Goal: Task Accomplishment & Management: Use online tool/utility

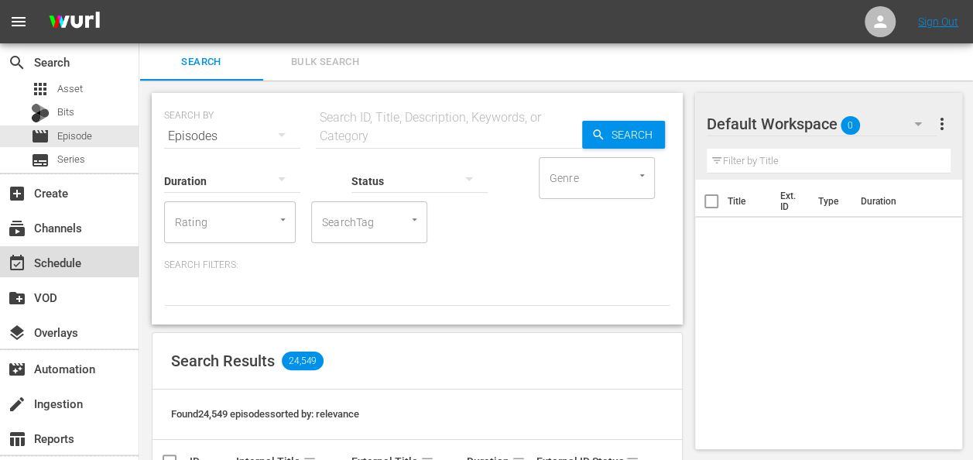
click at [70, 267] on div "event_available Schedule" at bounding box center [43, 260] width 87 height 14
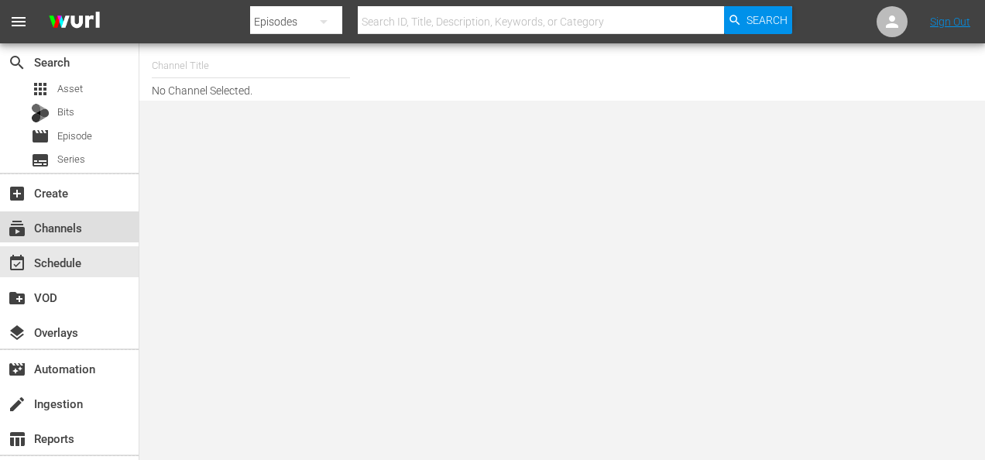
click at [77, 228] on div "subscriptions Channels" at bounding box center [43, 225] width 87 height 14
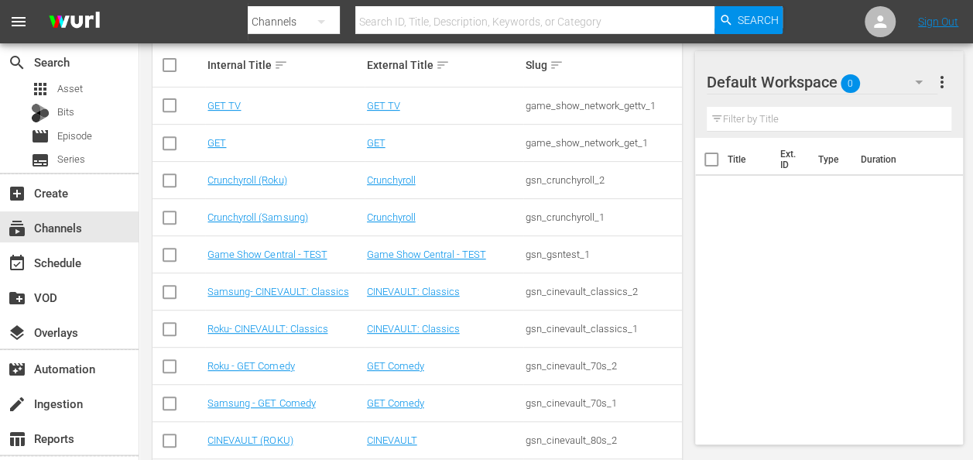
scroll to position [310, 0]
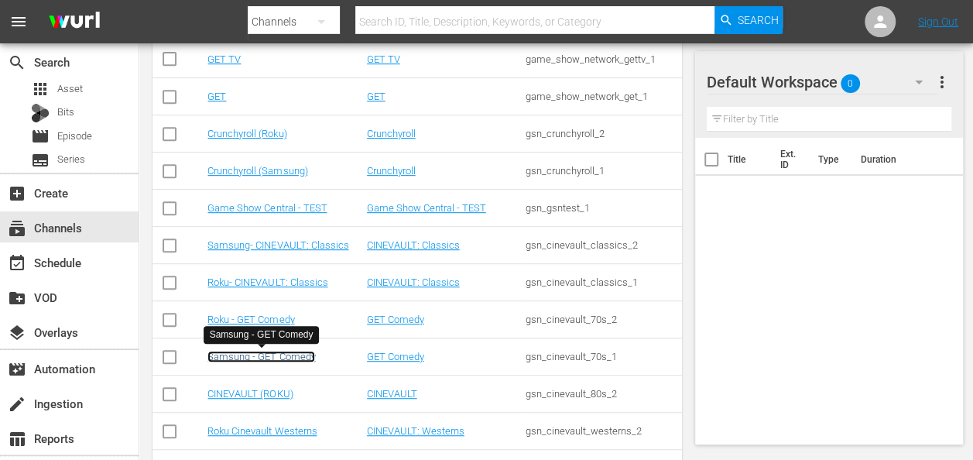
click at [282, 354] on link "Samsung - GET Comedy" at bounding box center [261, 357] width 108 height 12
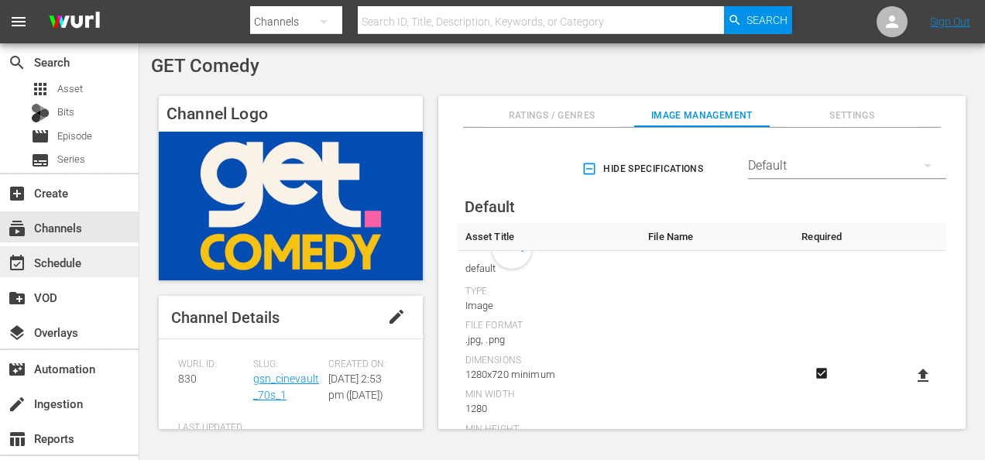
click at [67, 262] on div "event_available Schedule" at bounding box center [43, 260] width 87 height 14
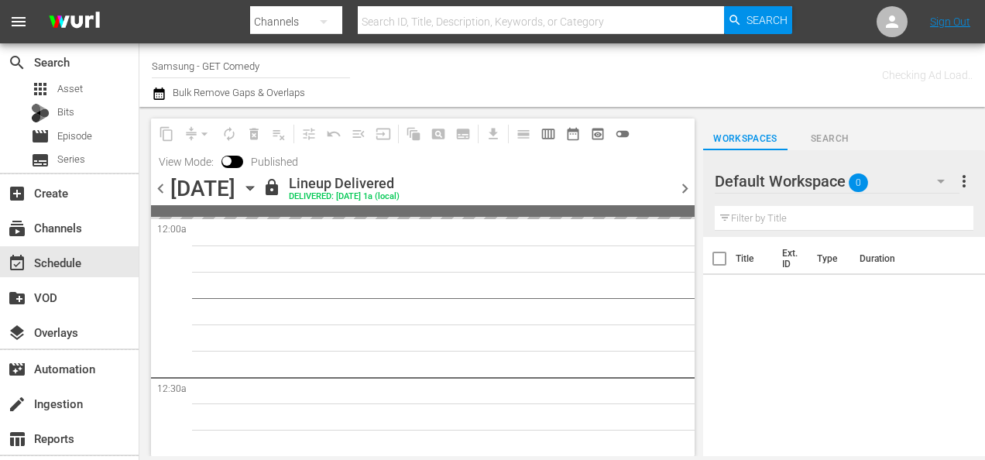
click at [259, 189] on icon "button" at bounding box center [249, 188] width 17 height 17
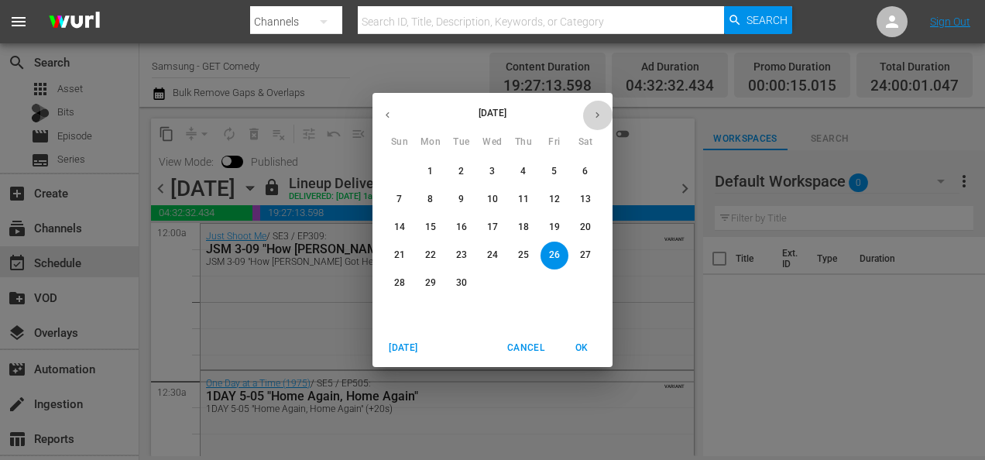
click at [599, 118] on icon "button" at bounding box center [597, 115] width 12 height 12
click at [430, 197] on p "6" at bounding box center [429, 199] width 5 height 13
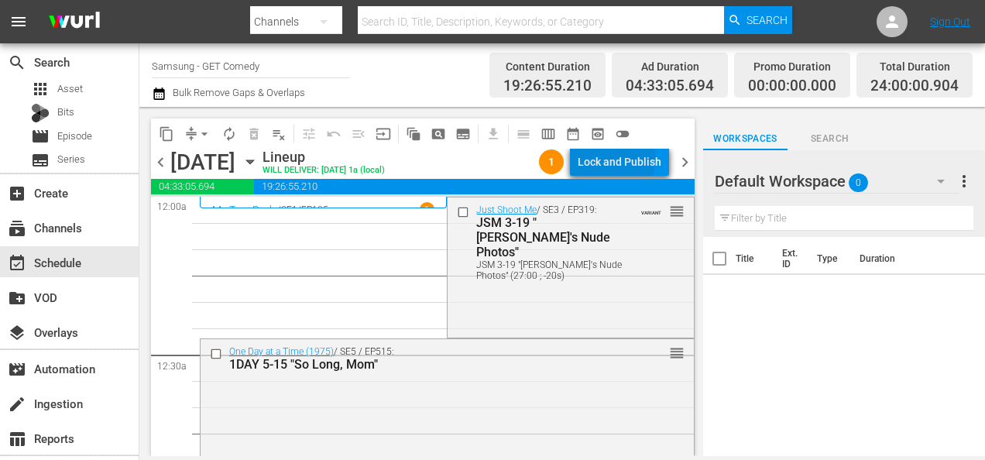
click at [607, 156] on div "Lock and Publish" at bounding box center [619, 162] width 84 height 28
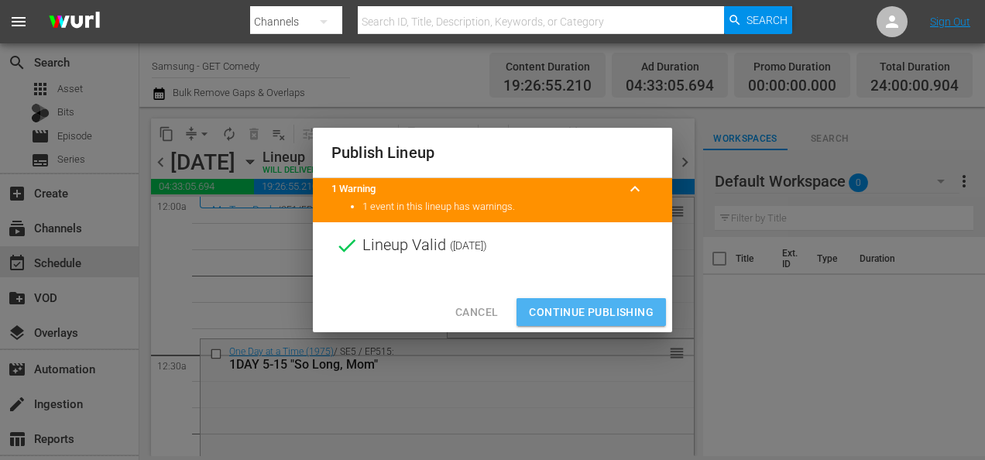
drag, startPoint x: 615, startPoint y: 311, endPoint x: 608, endPoint y: 96, distance: 215.3
click at [615, 307] on span "Continue Publishing" at bounding box center [591, 312] width 125 height 19
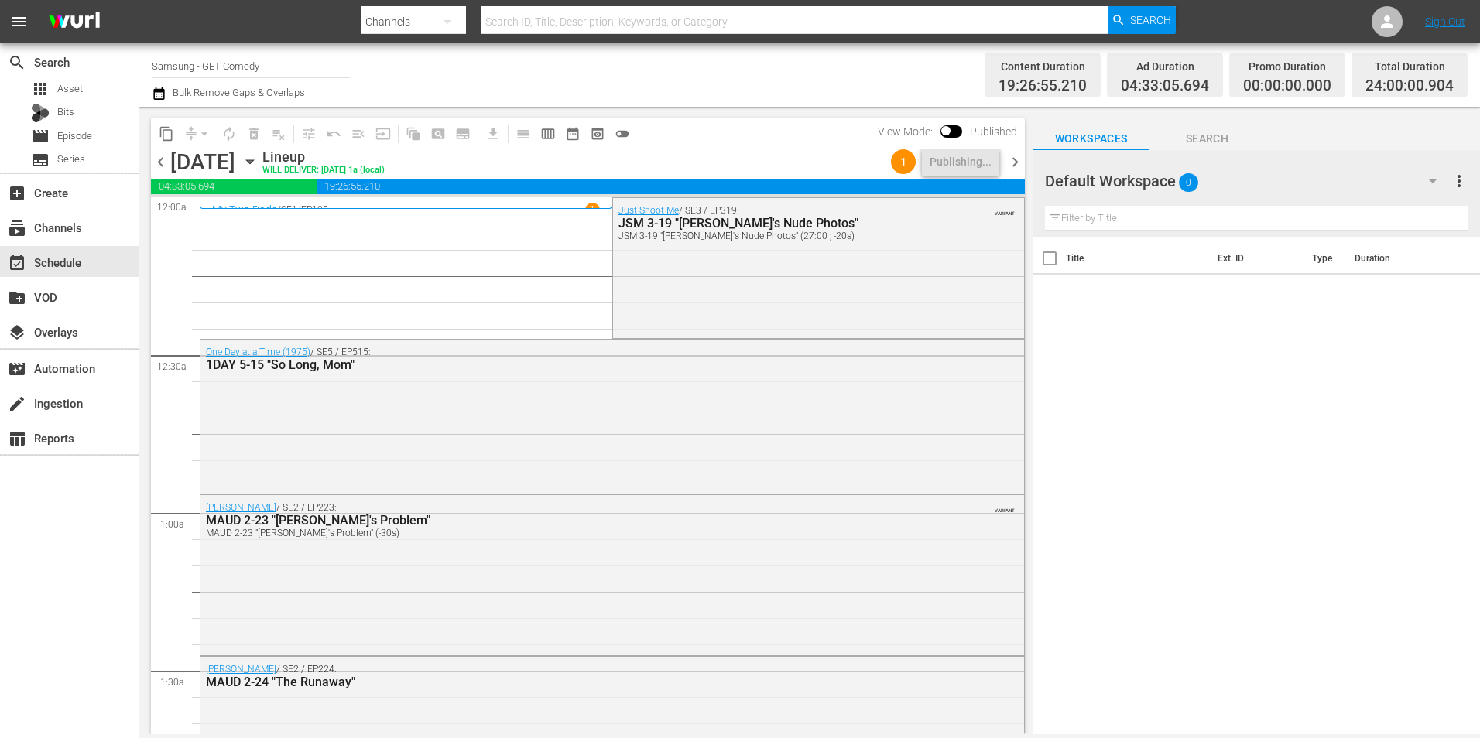
click at [984, 161] on span "chevron_right" at bounding box center [1014, 161] width 19 height 19
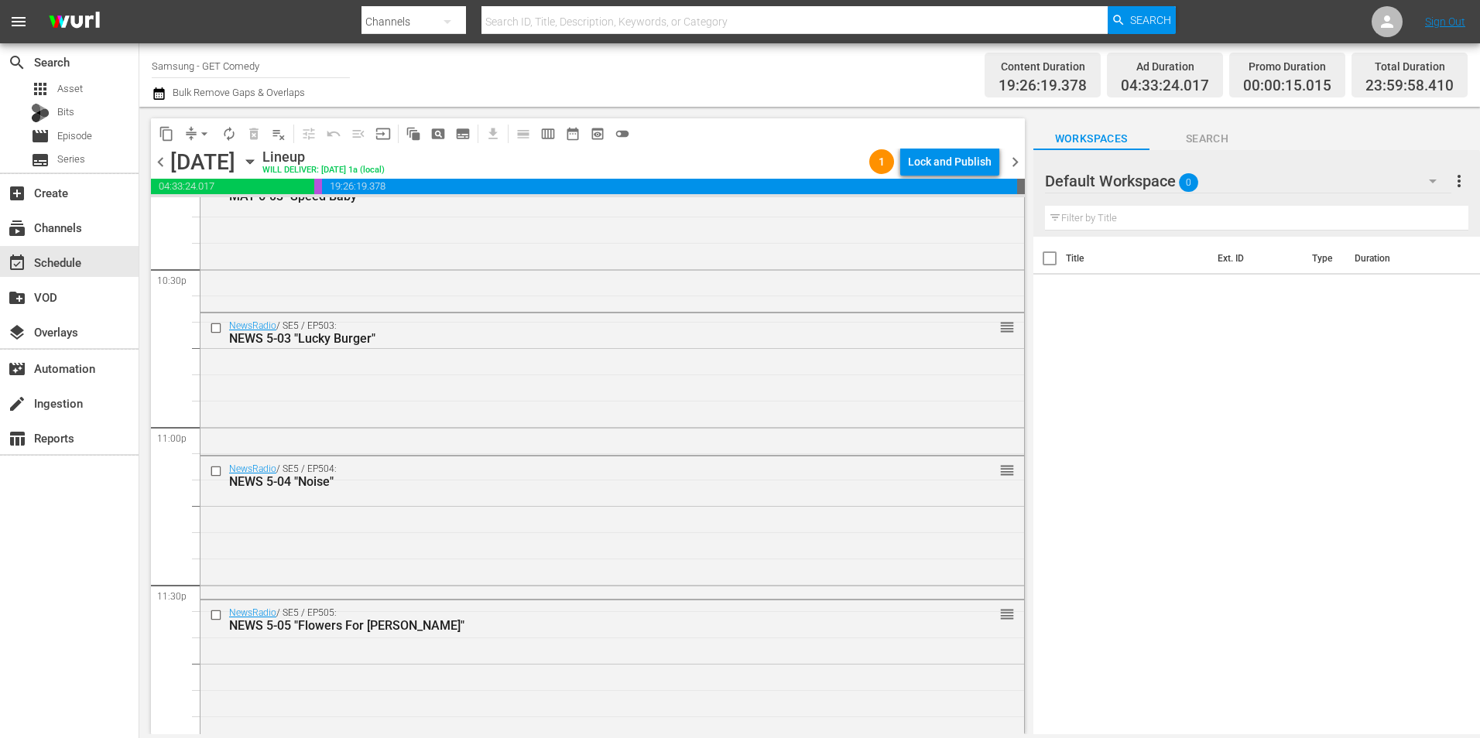
scroll to position [7042, 0]
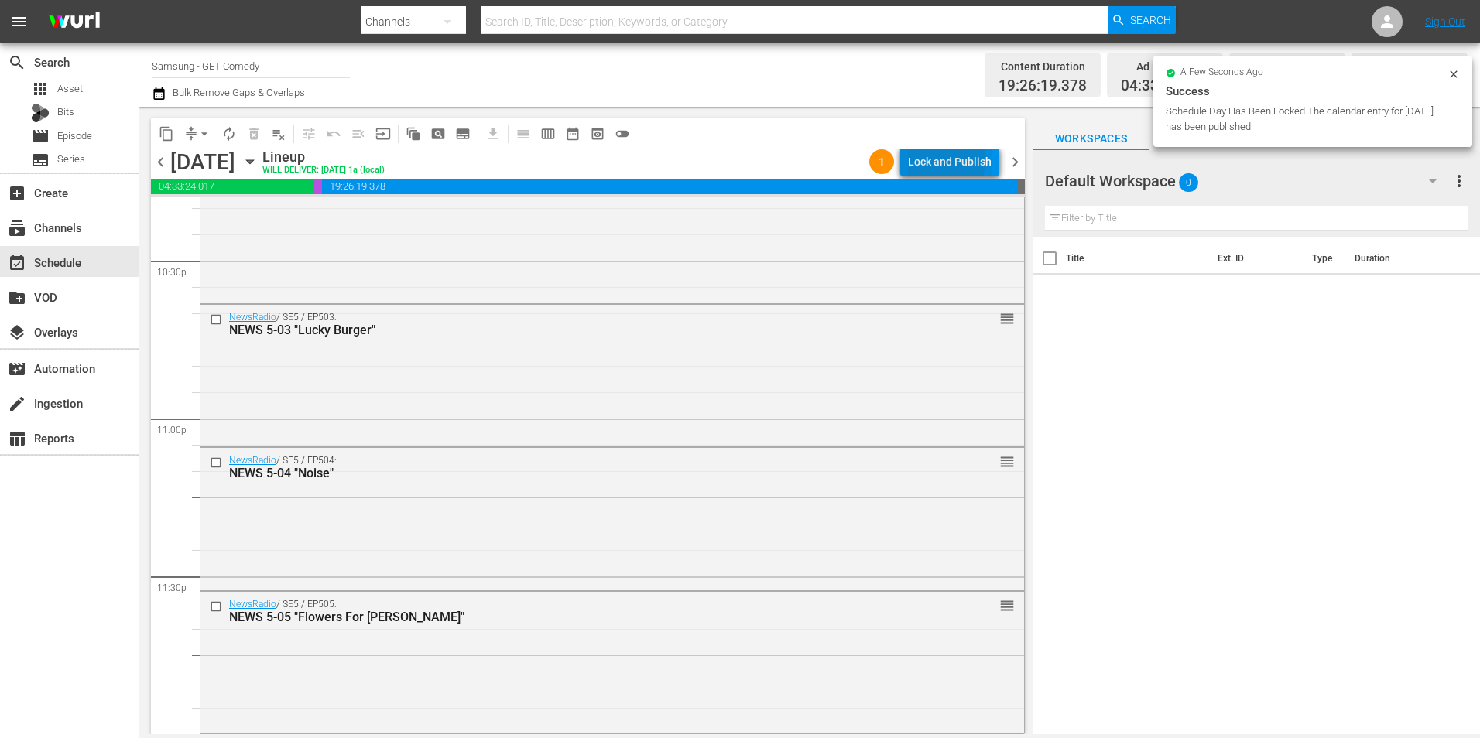
click at [937, 159] on div "Lock and Publish" at bounding box center [950, 162] width 84 height 28
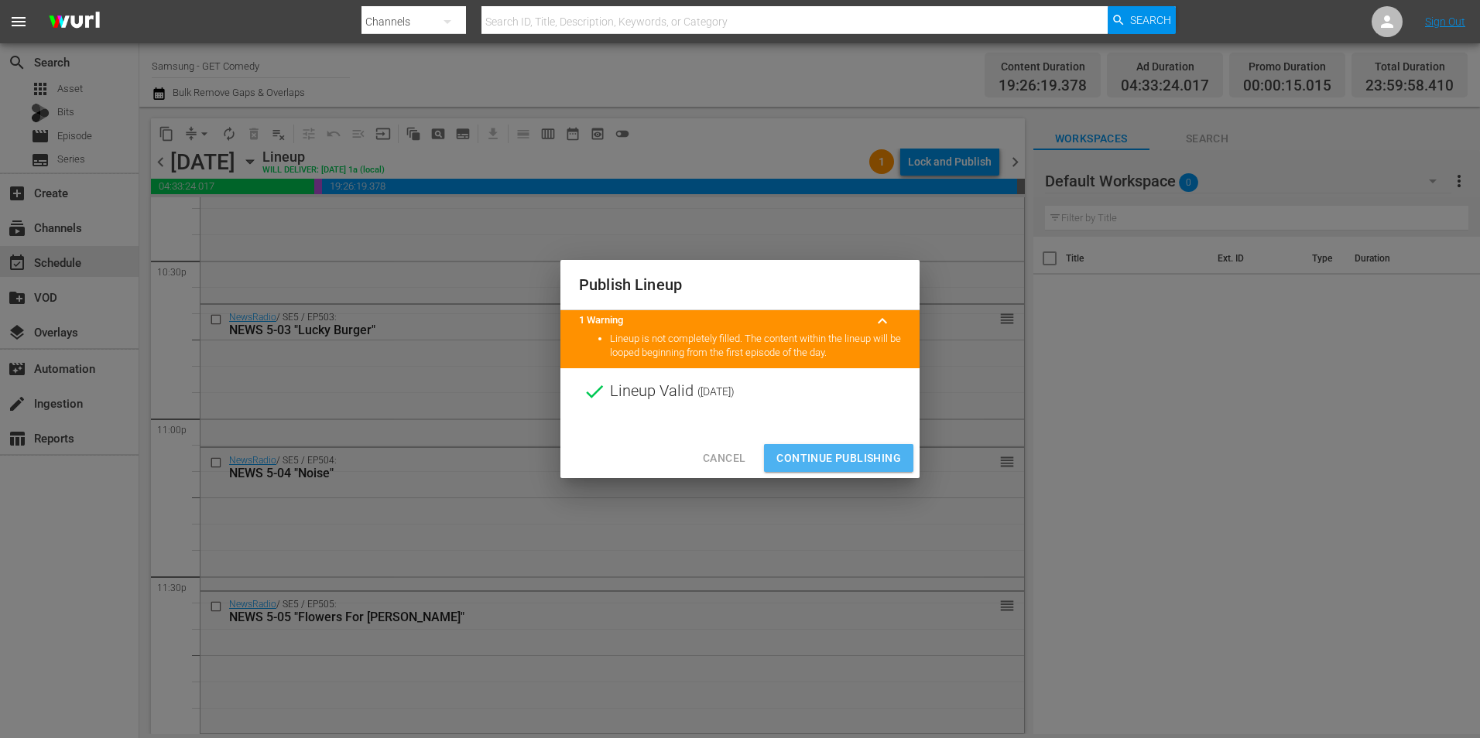
click at [810, 455] on span "Continue Publishing" at bounding box center [838, 458] width 125 height 19
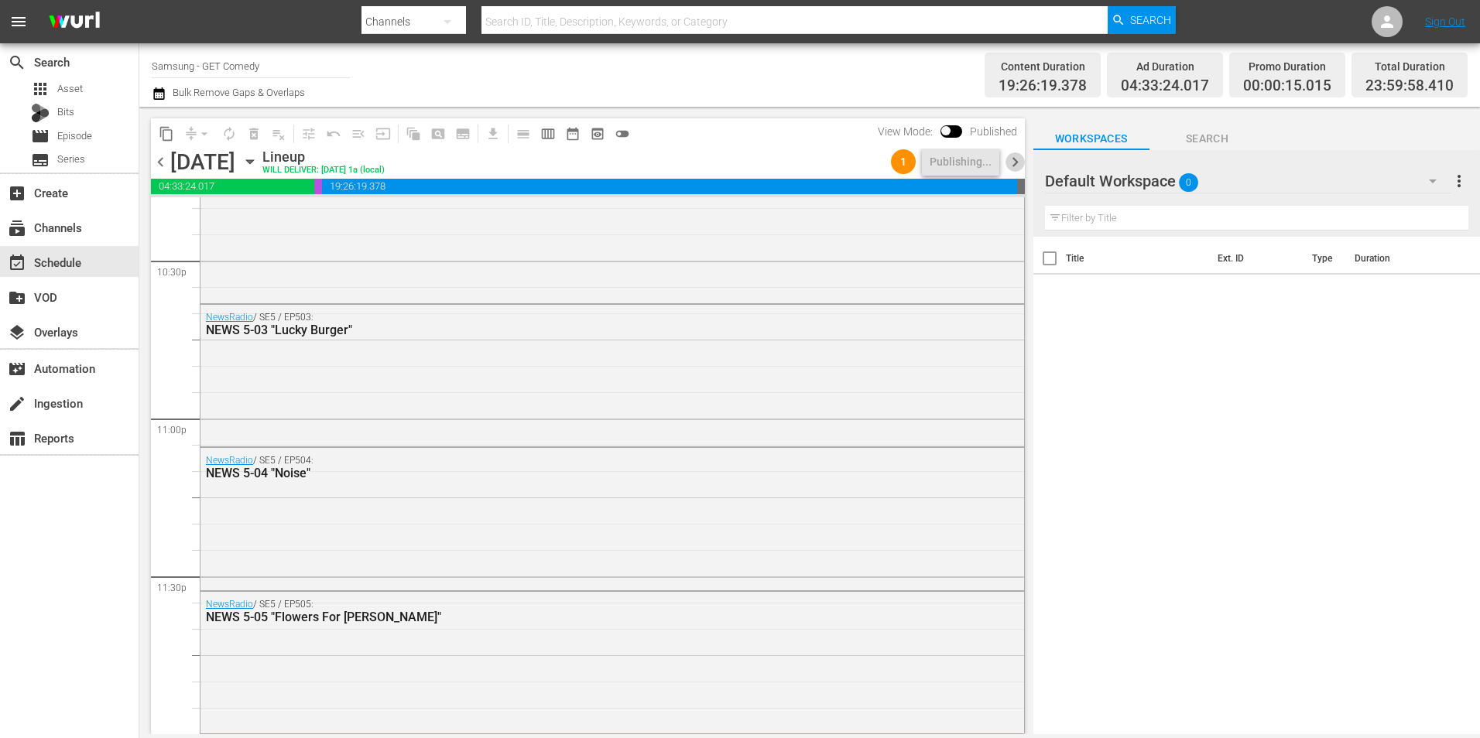
click at [984, 164] on span "chevron_right" at bounding box center [1014, 161] width 19 height 19
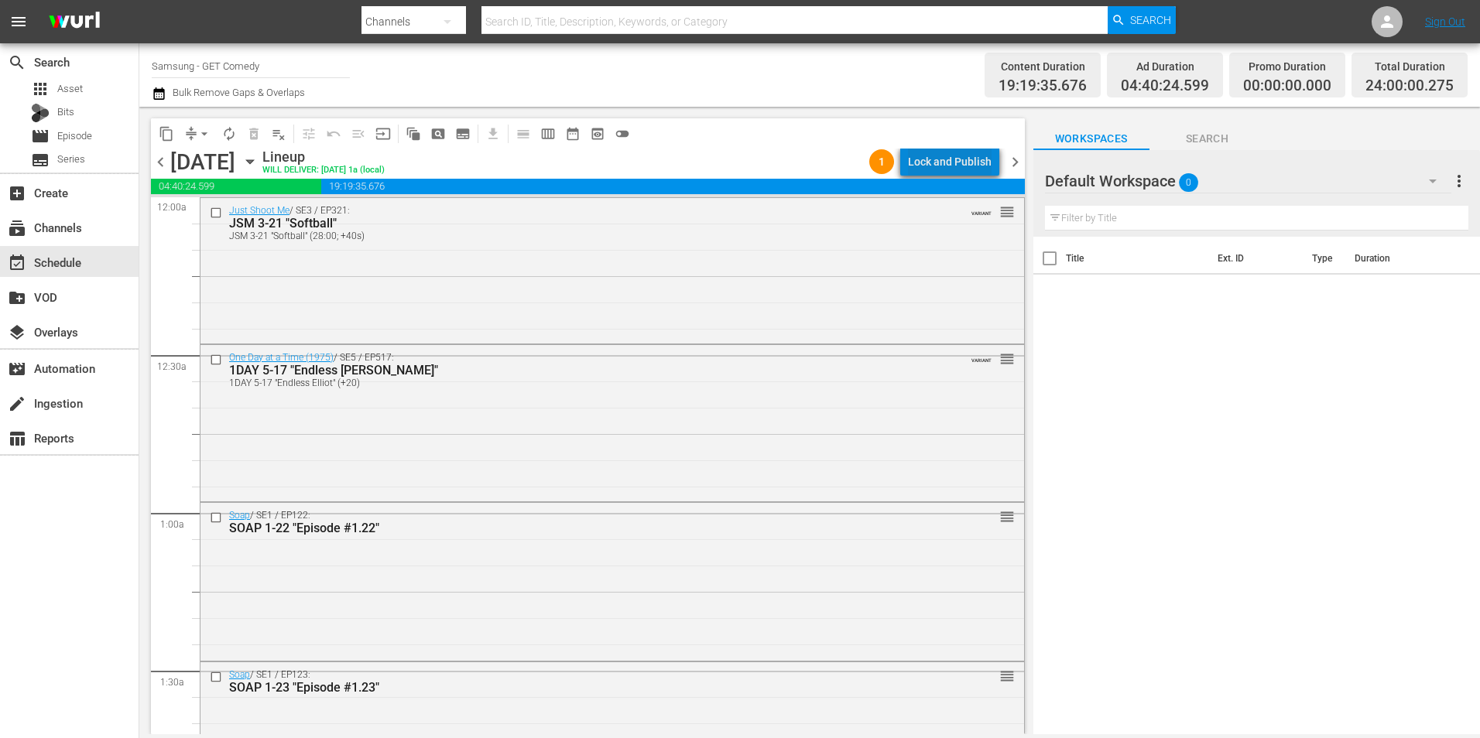
click at [961, 159] on div "Lock and Publish" at bounding box center [950, 162] width 84 height 28
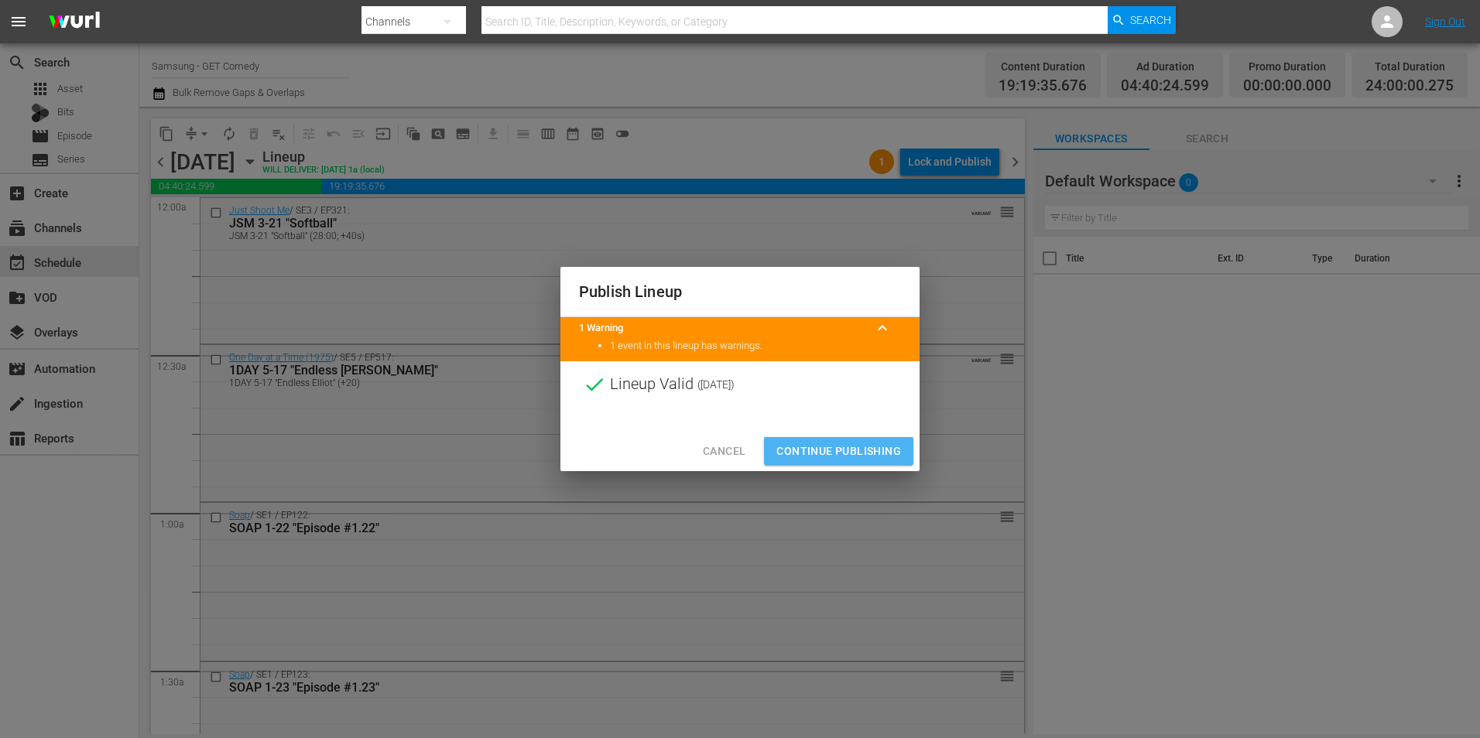
click at [858, 447] on span "Continue Publishing" at bounding box center [838, 451] width 125 height 19
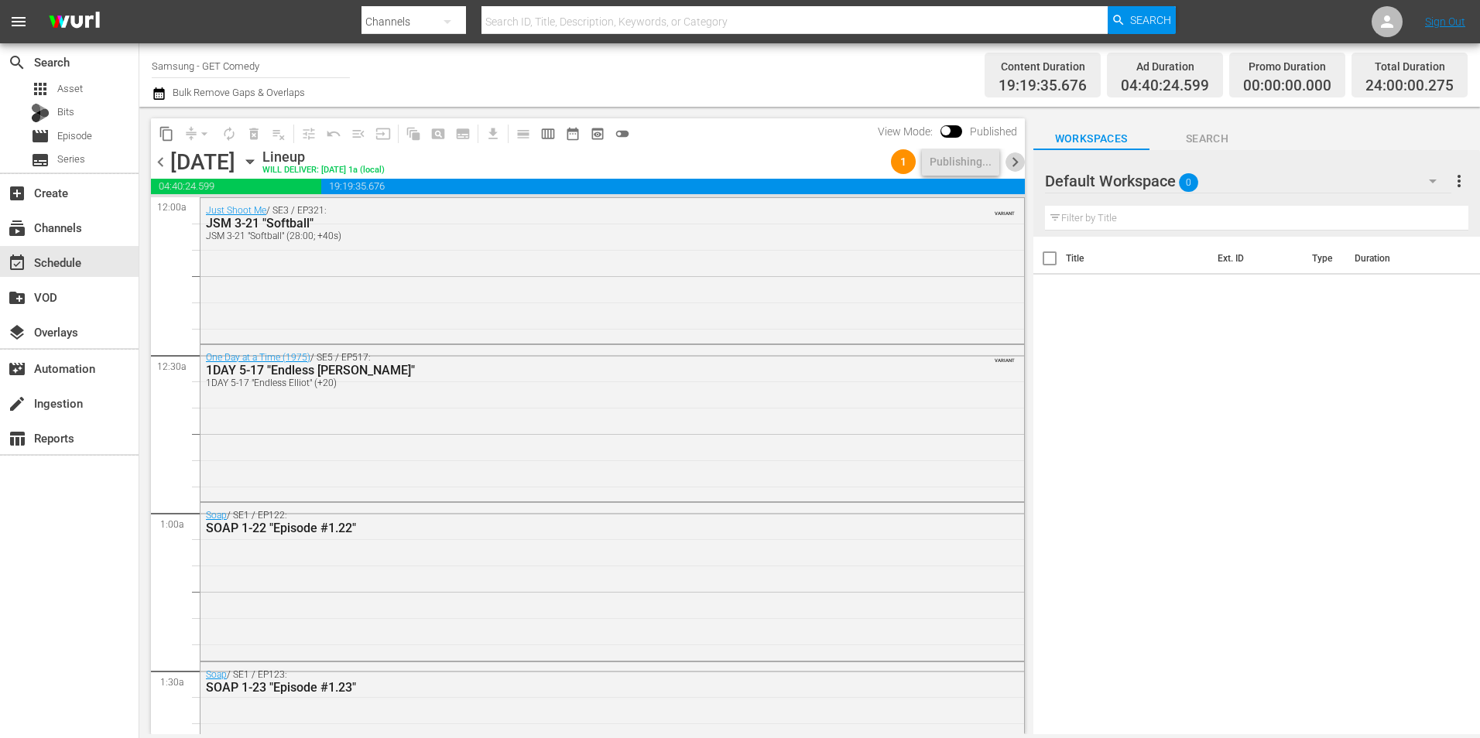
click at [984, 163] on span "chevron_right" at bounding box center [1014, 161] width 19 height 19
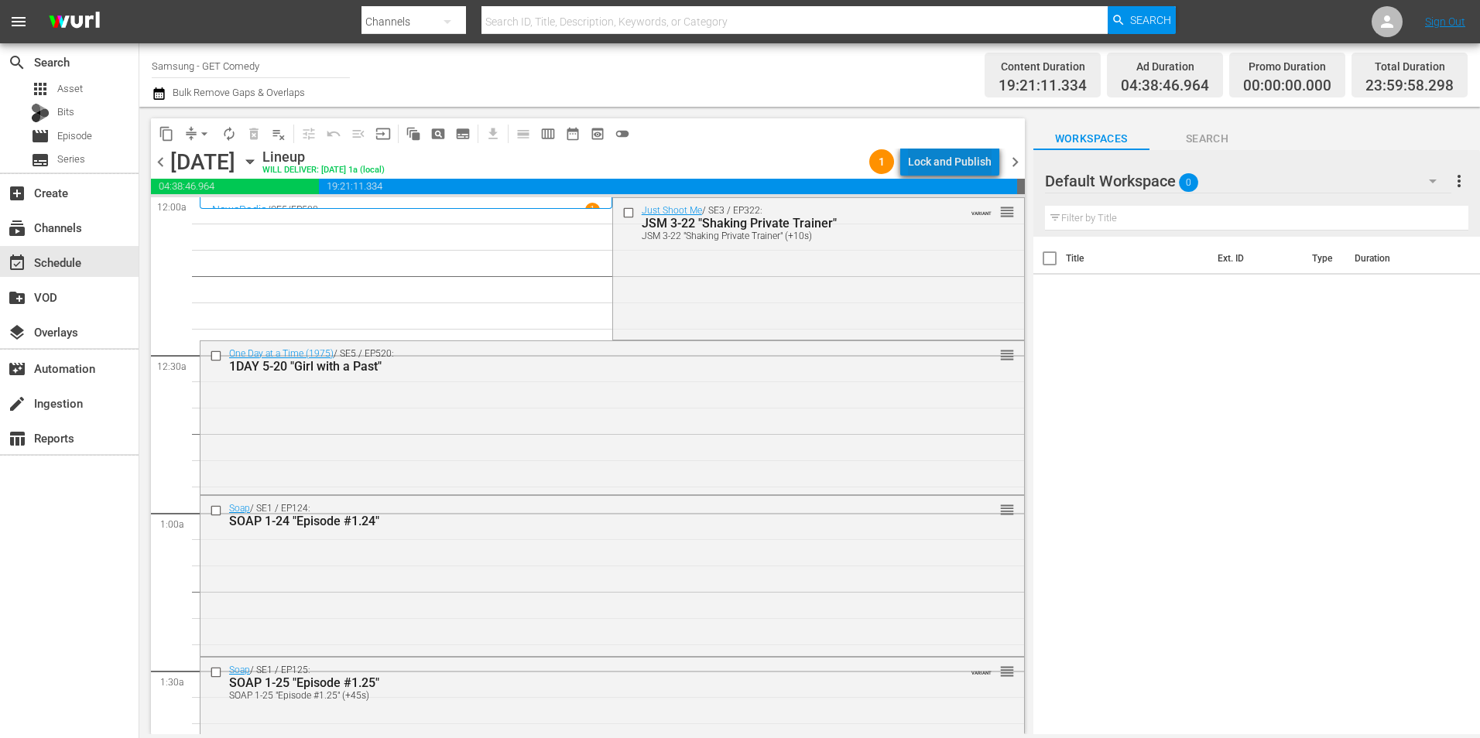
click at [981, 156] on div "Lock and Publish" at bounding box center [950, 162] width 84 height 28
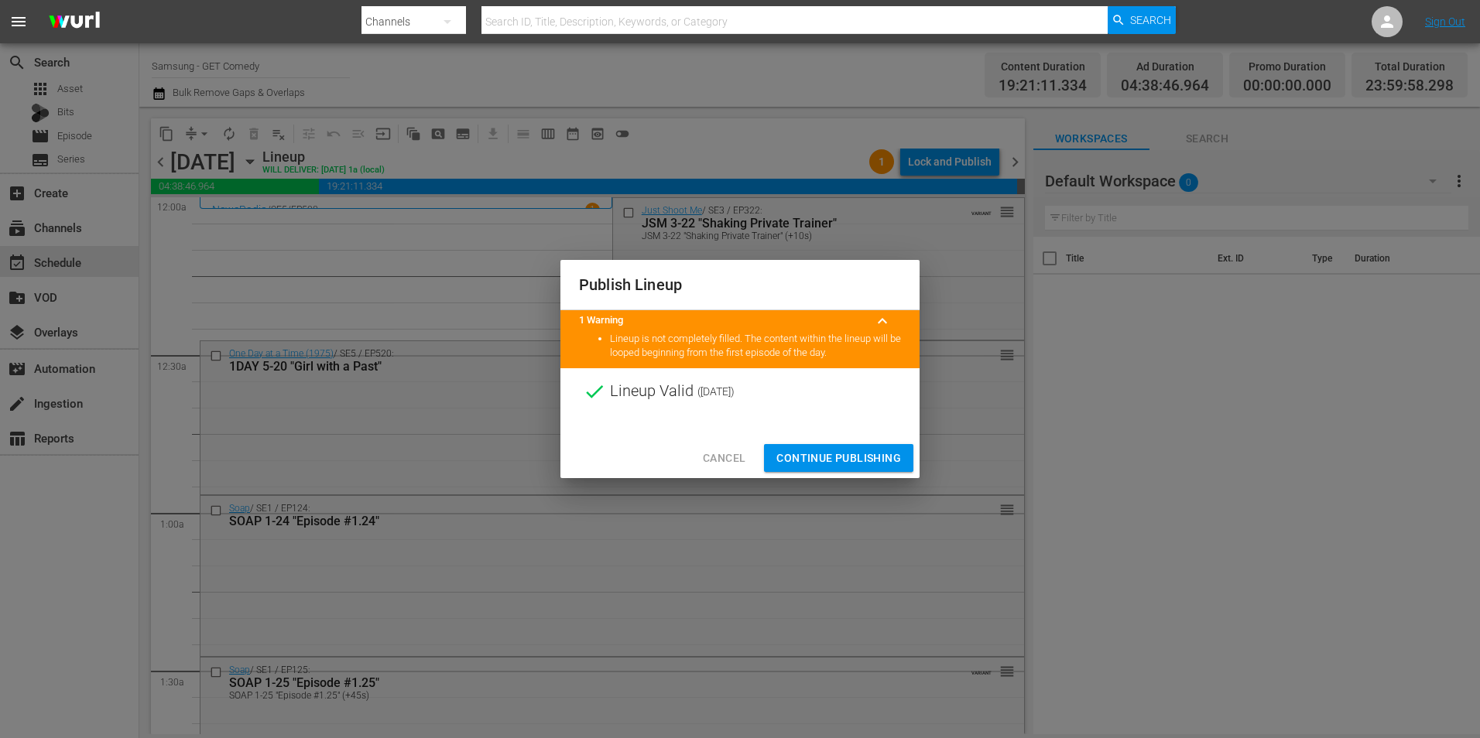
click at [850, 457] on span "Continue Publishing" at bounding box center [838, 458] width 125 height 19
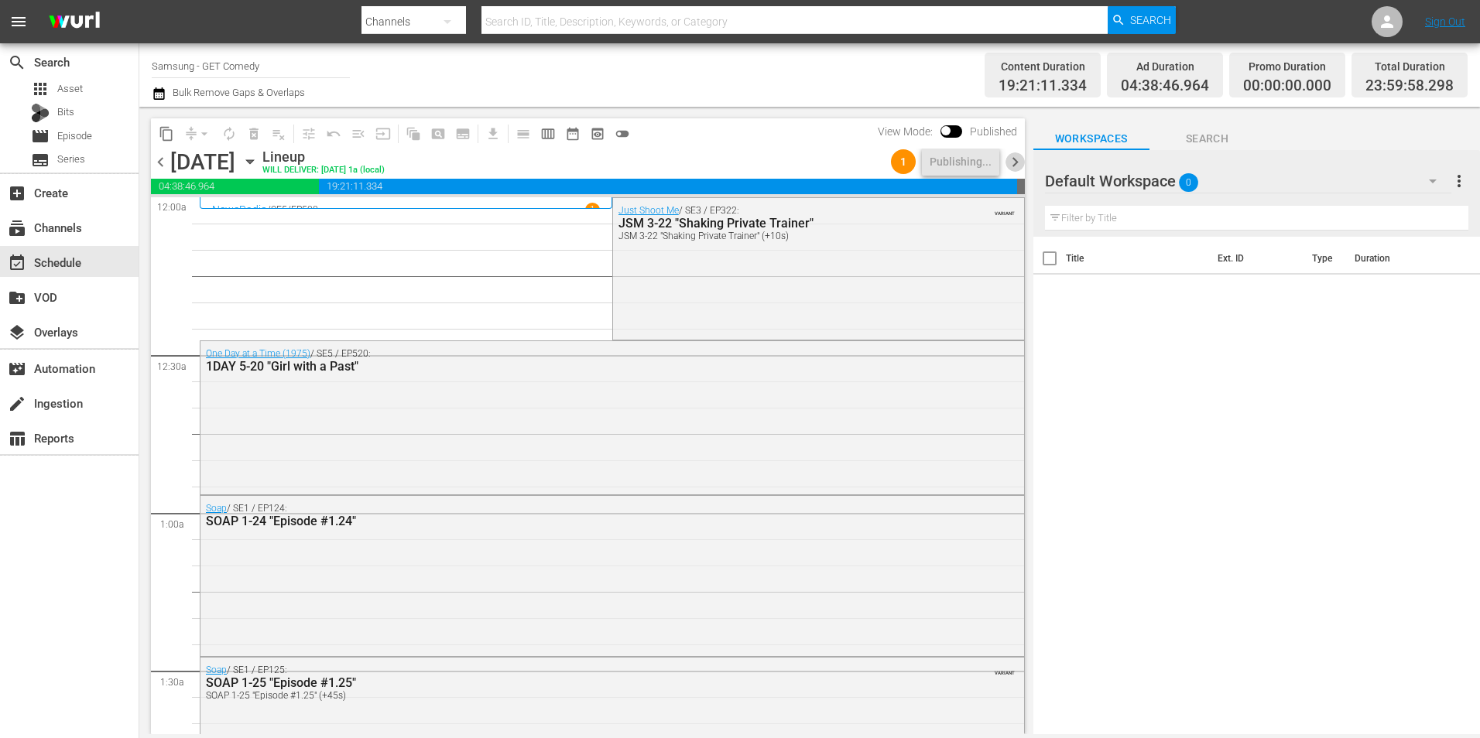
click at [984, 163] on span "chevron_right" at bounding box center [1014, 161] width 19 height 19
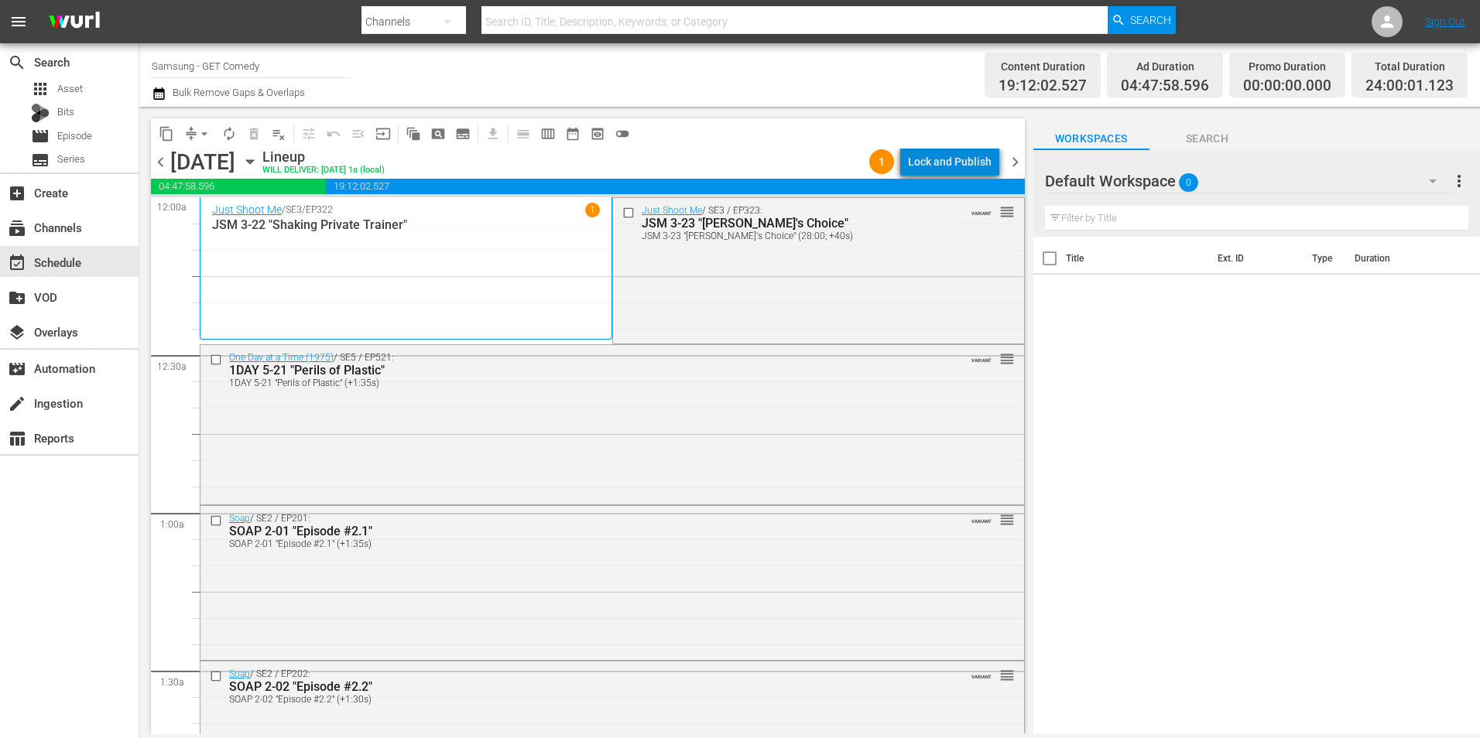
click at [979, 167] on div "Lock and Publish" at bounding box center [950, 162] width 84 height 28
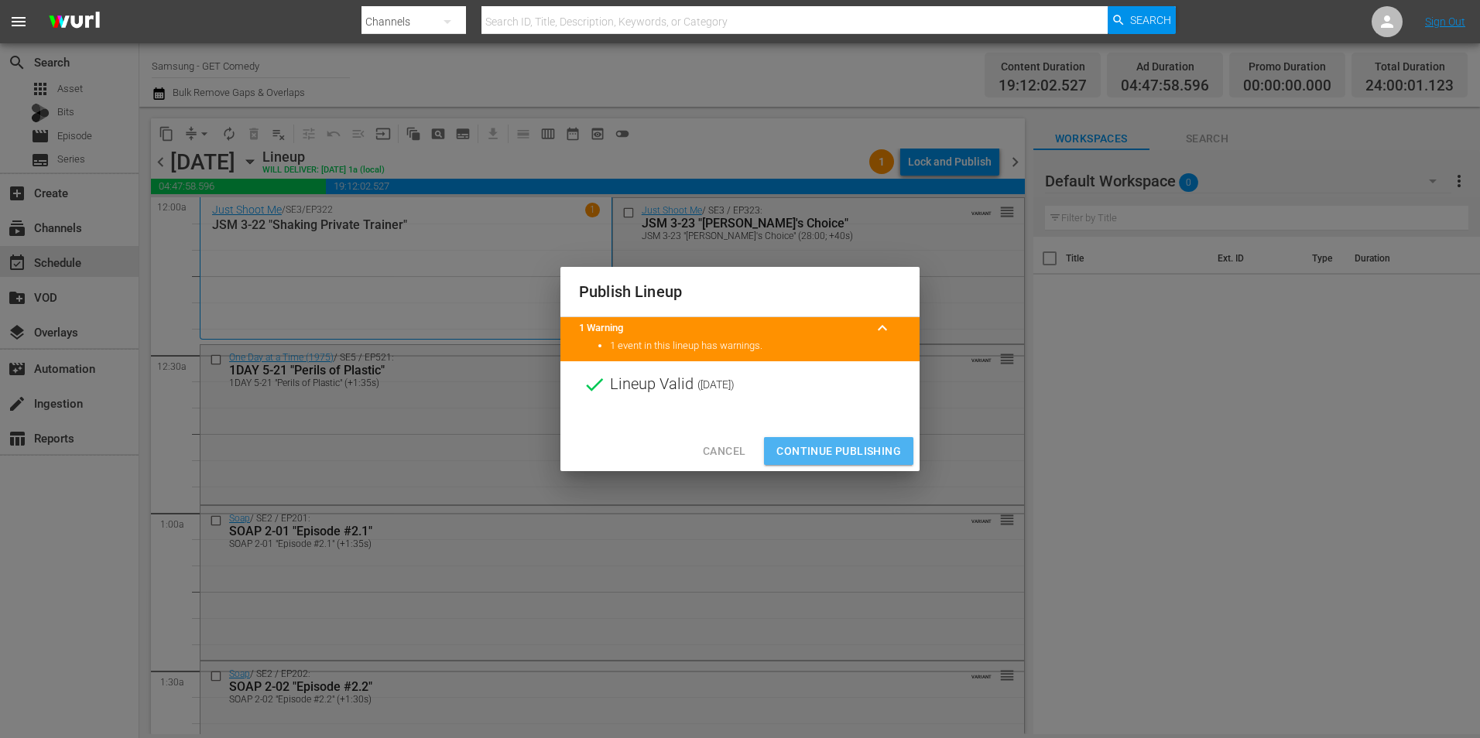
click at [841, 444] on span "Continue Publishing" at bounding box center [838, 451] width 125 height 19
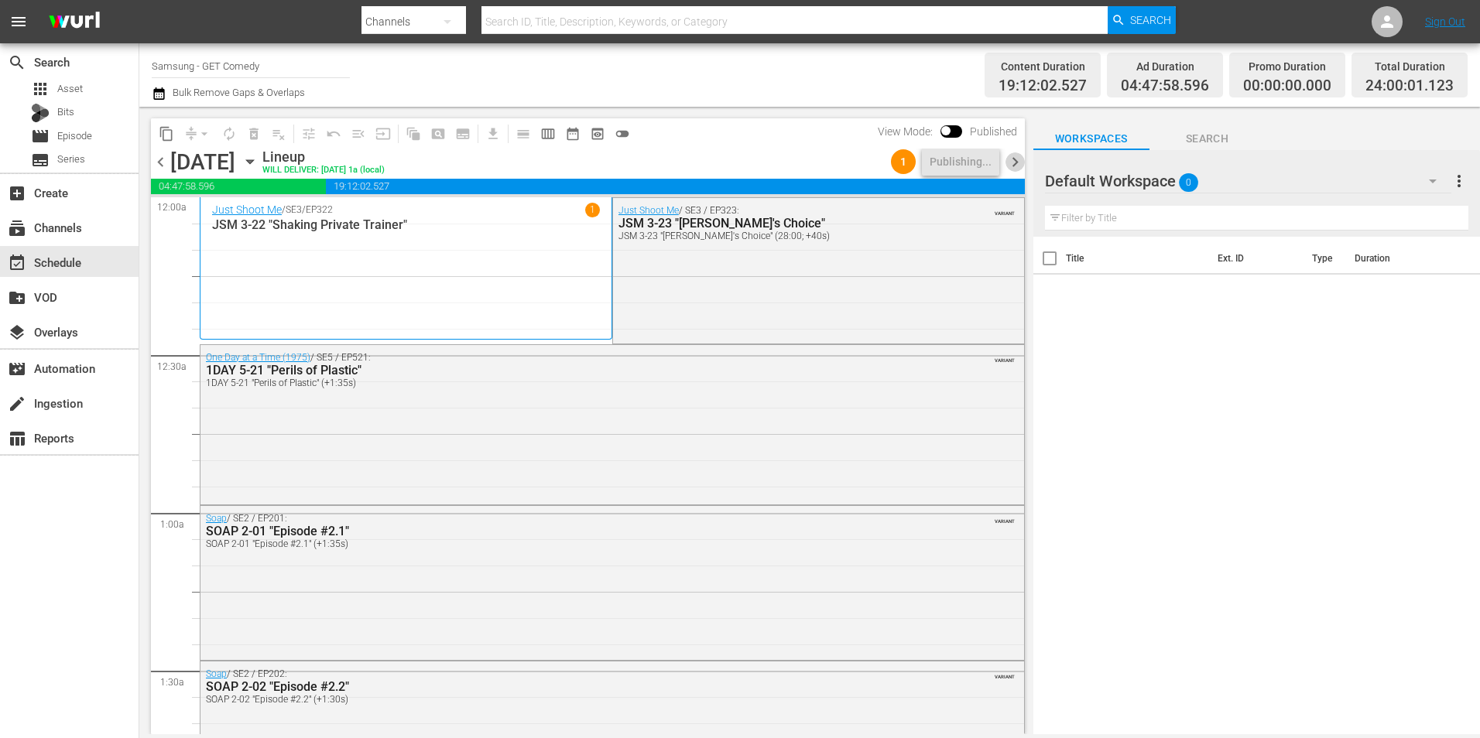
click at [984, 161] on span "chevron_right" at bounding box center [1014, 161] width 19 height 19
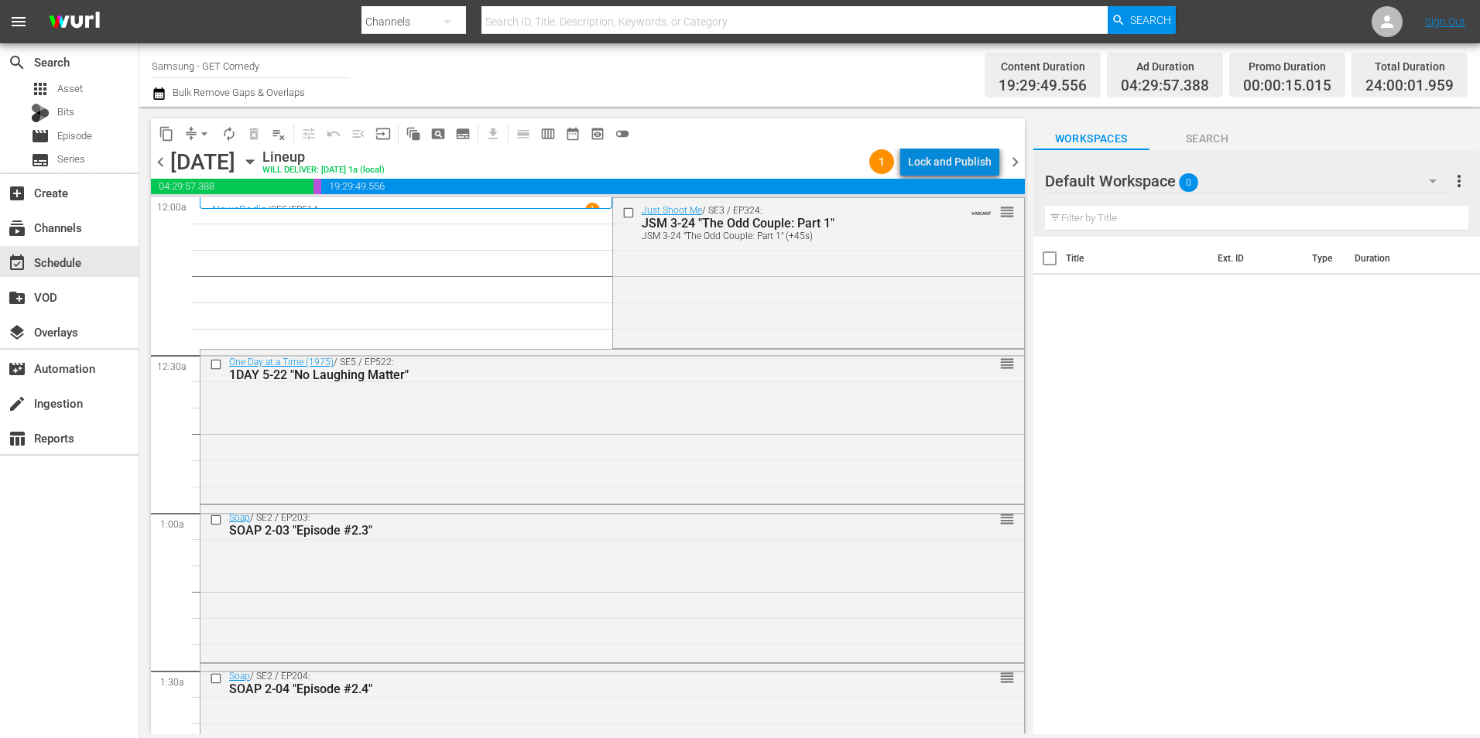
click at [969, 159] on div "Lock and Publish" at bounding box center [950, 162] width 84 height 28
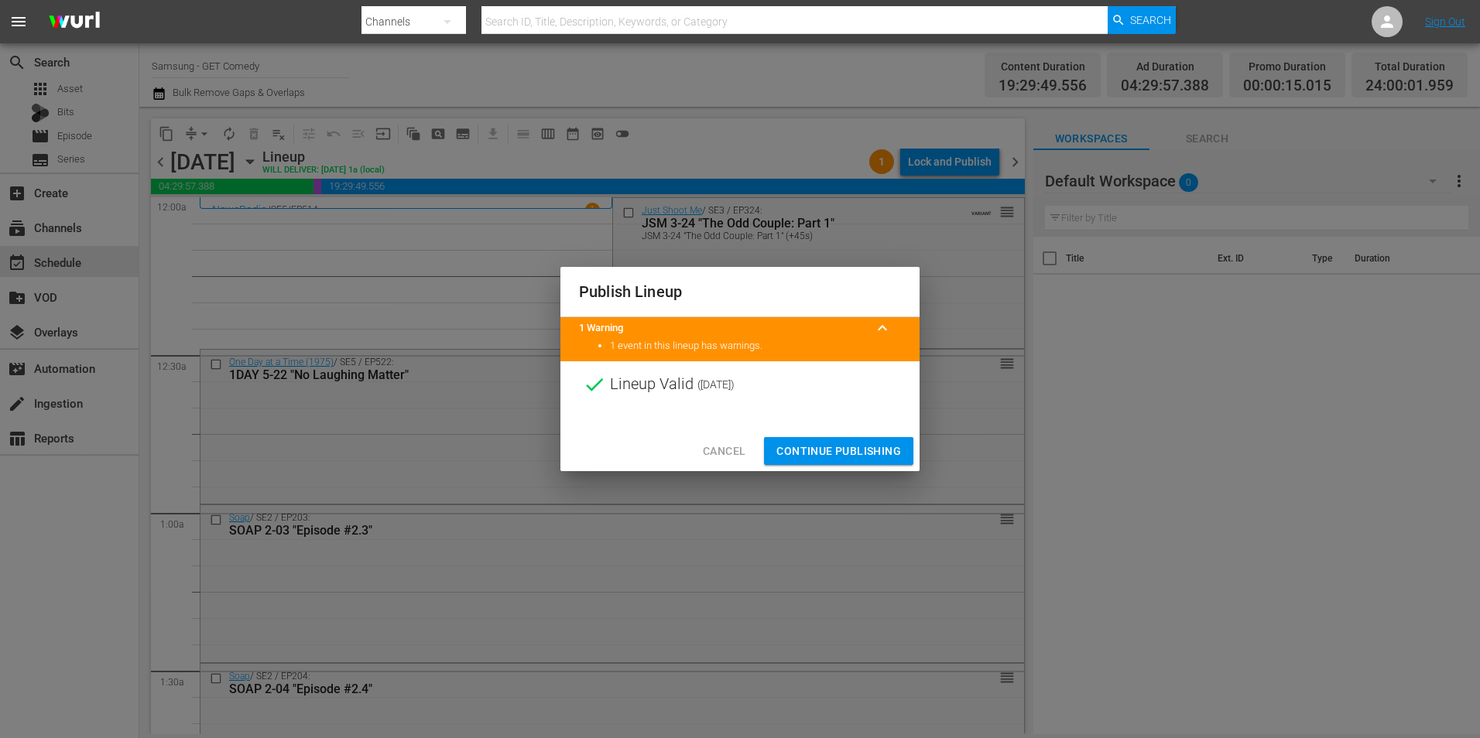
click at [861, 451] on span "Continue Publishing" at bounding box center [838, 451] width 125 height 19
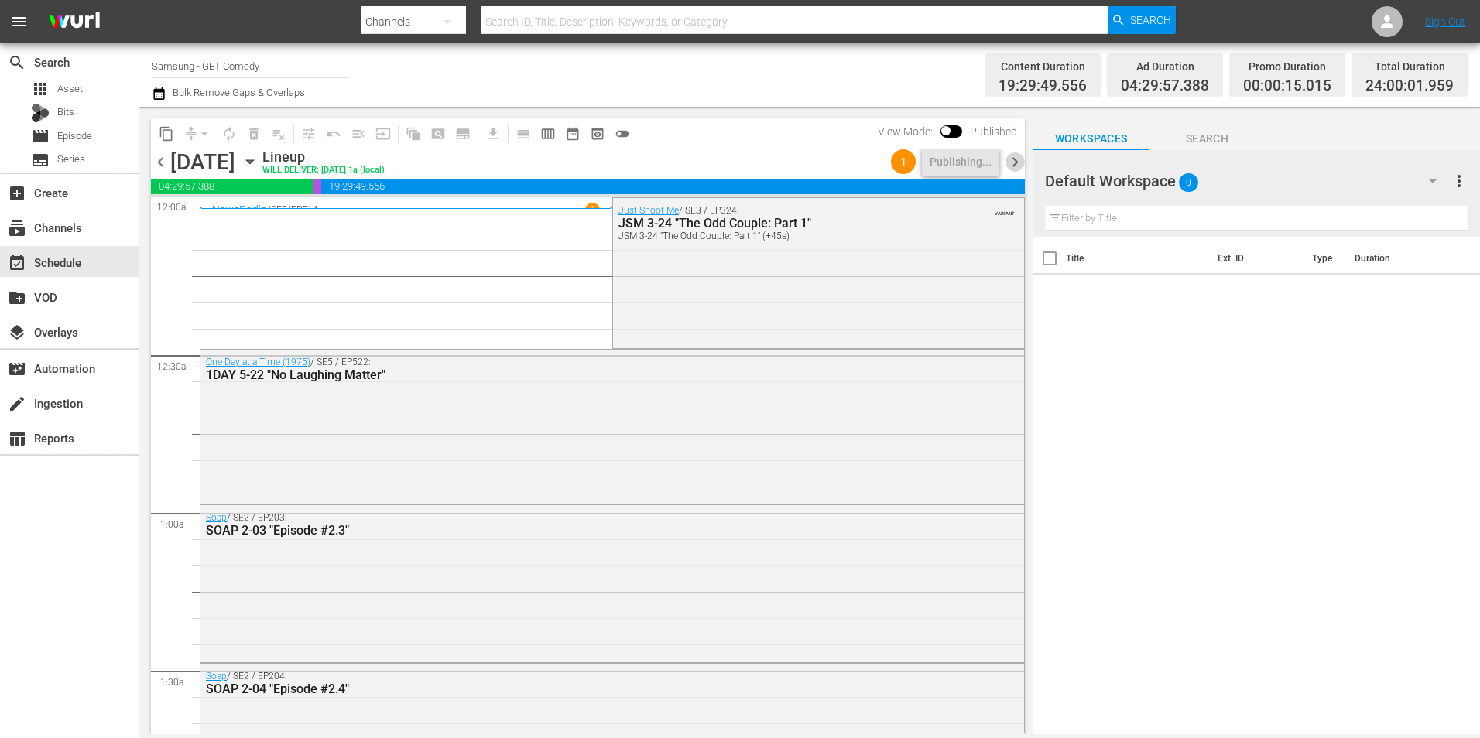
click at [984, 164] on span "chevron_right" at bounding box center [1014, 161] width 19 height 19
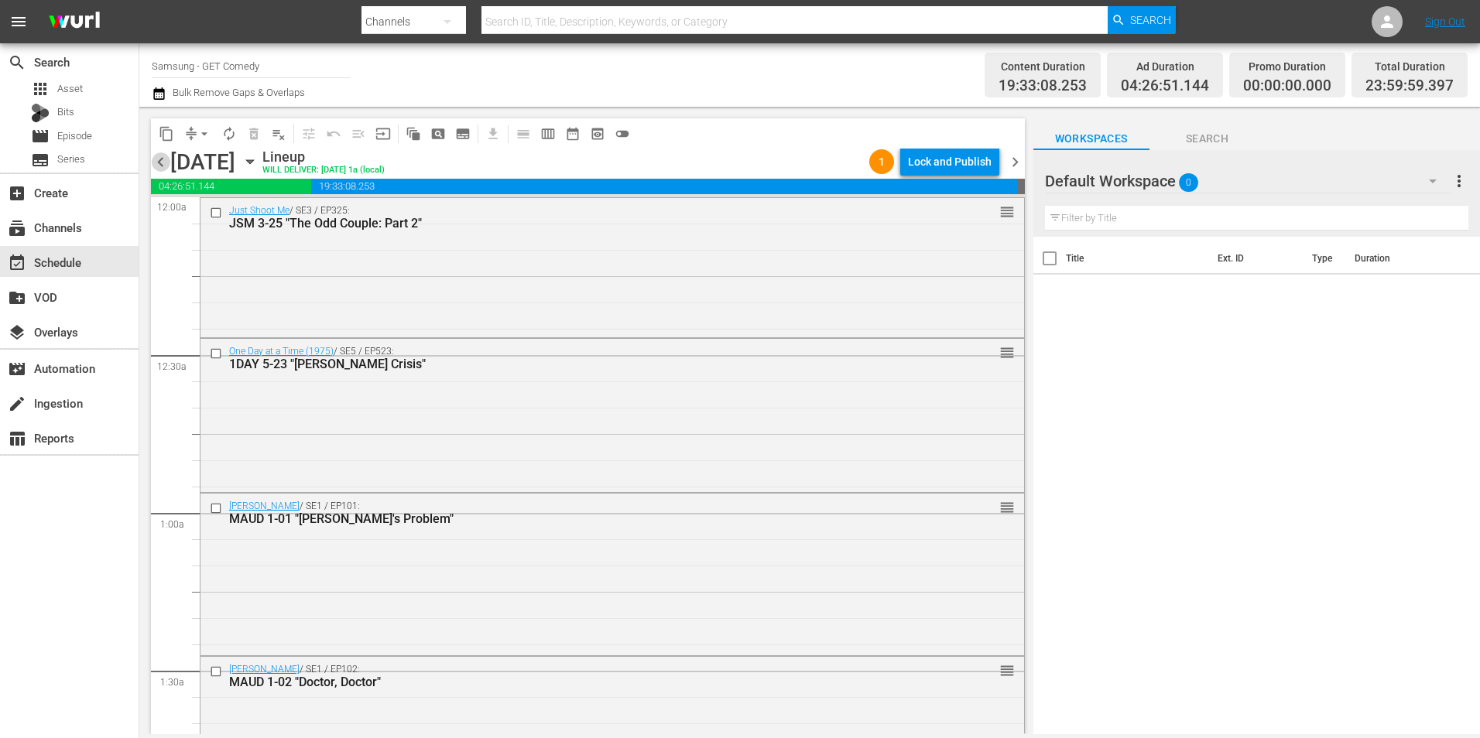
click at [161, 162] on span "chevron_left" at bounding box center [160, 161] width 19 height 19
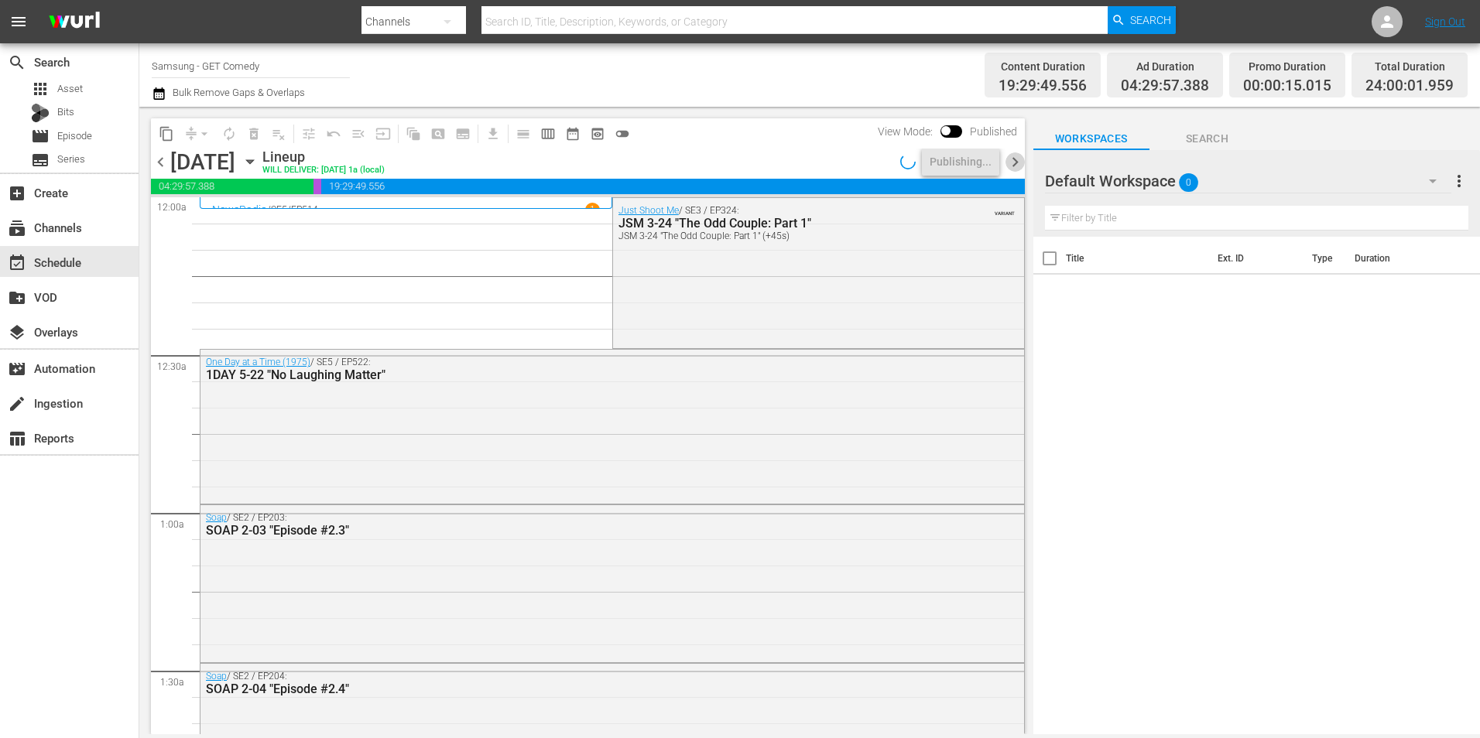
click at [984, 165] on span "chevron_right" at bounding box center [1014, 161] width 19 height 19
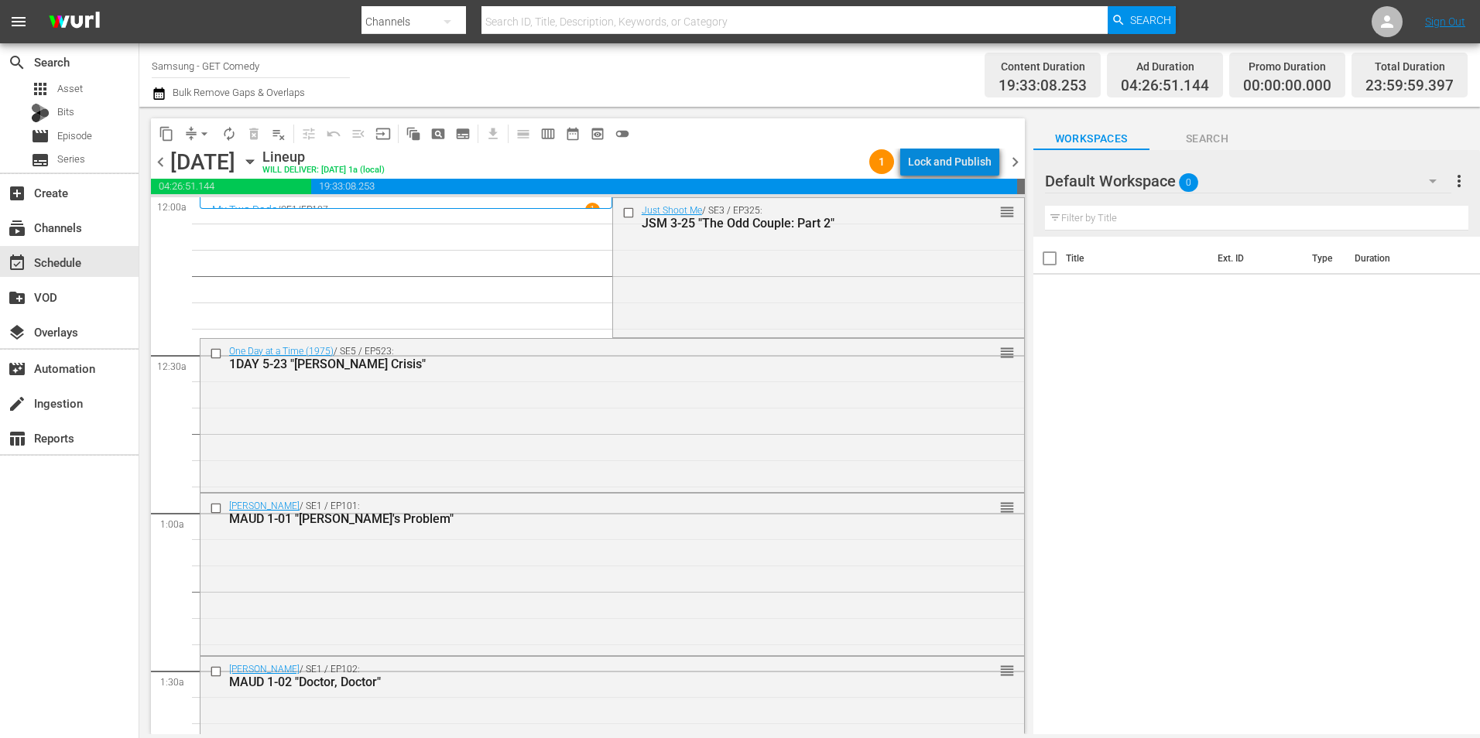
click at [960, 161] on div "Lock and Publish" at bounding box center [950, 162] width 84 height 28
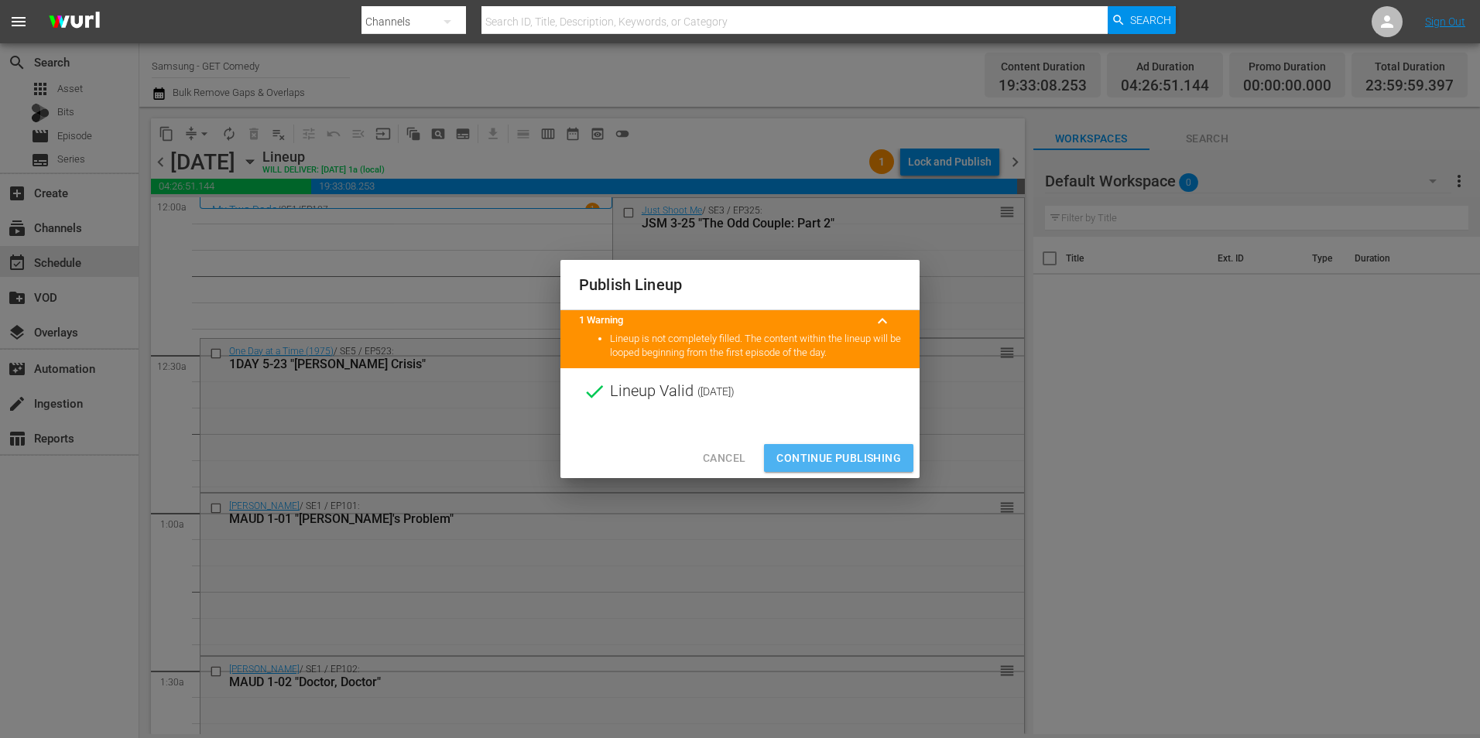
click at [879, 454] on span "Continue Publishing" at bounding box center [838, 458] width 125 height 19
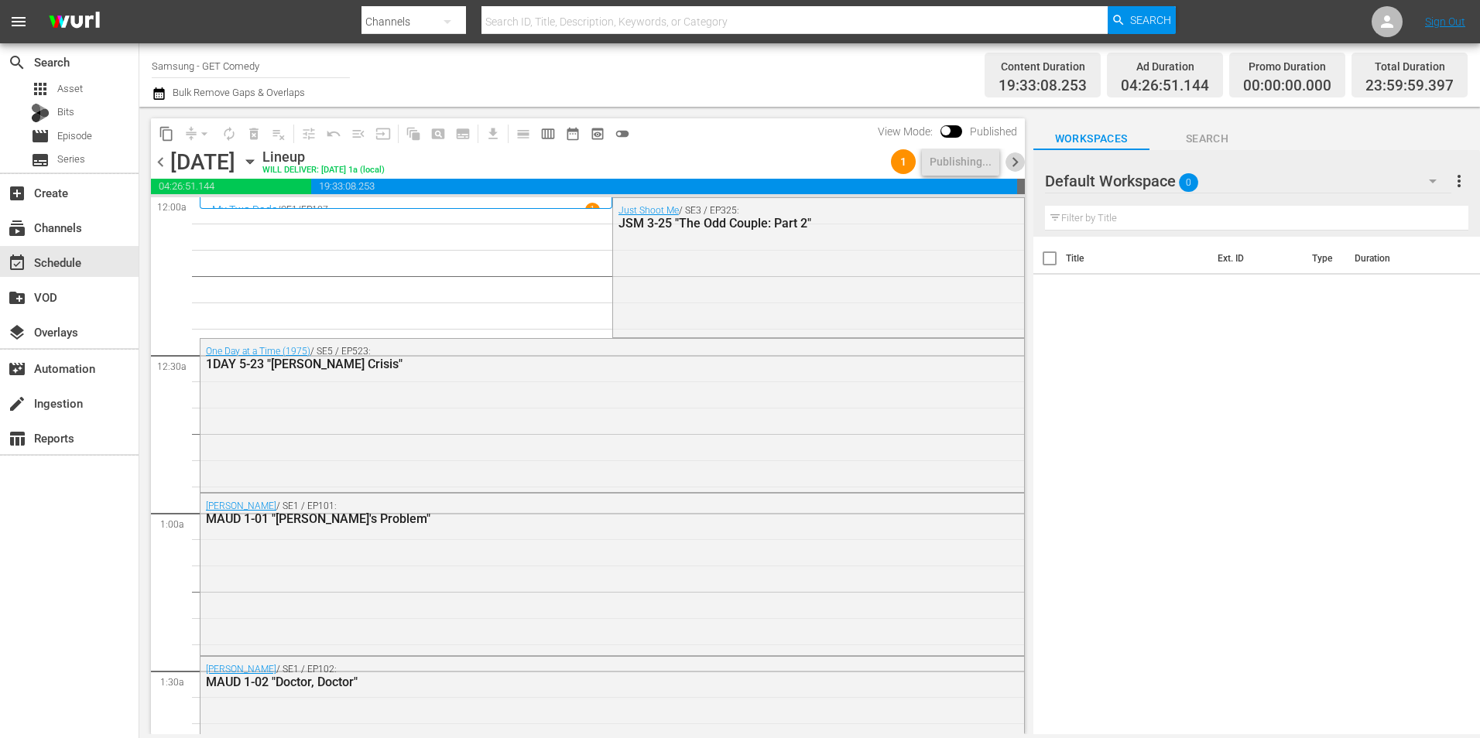
click at [984, 161] on span "chevron_right" at bounding box center [1014, 161] width 19 height 19
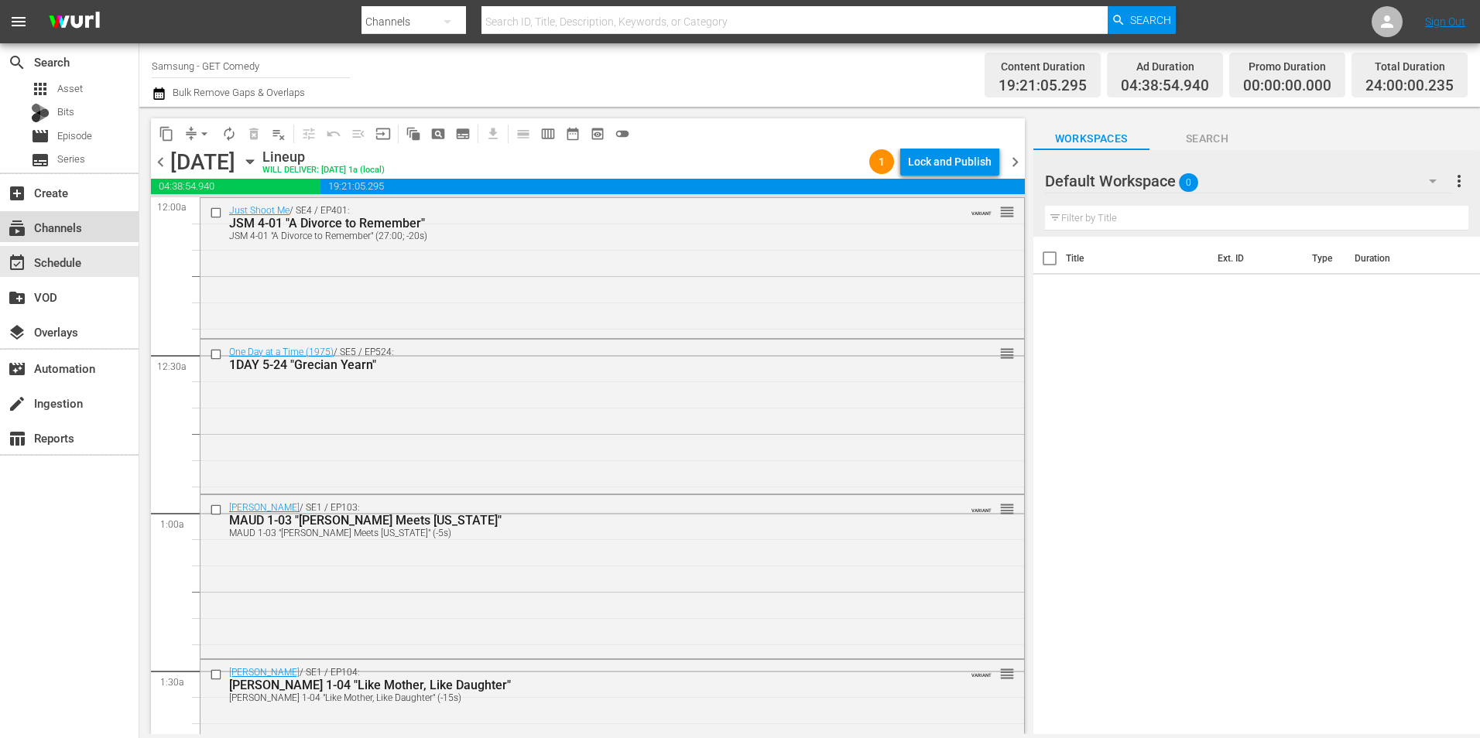
click at [82, 228] on div "subscriptions Channels" at bounding box center [43, 225] width 87 height 14
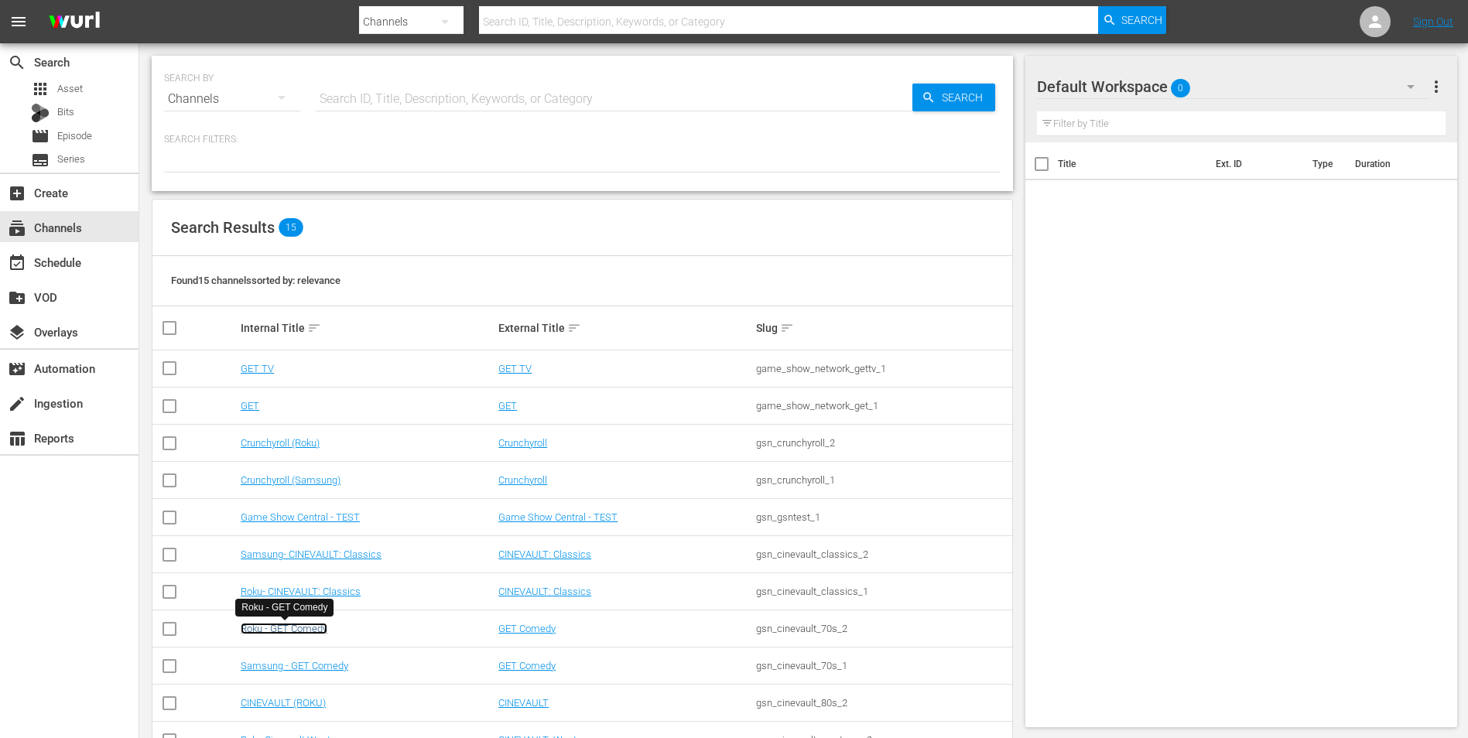
click at [307, 459] on link "Roku - GET Comedy" at bounding box center [284, 629] width 87 height 12
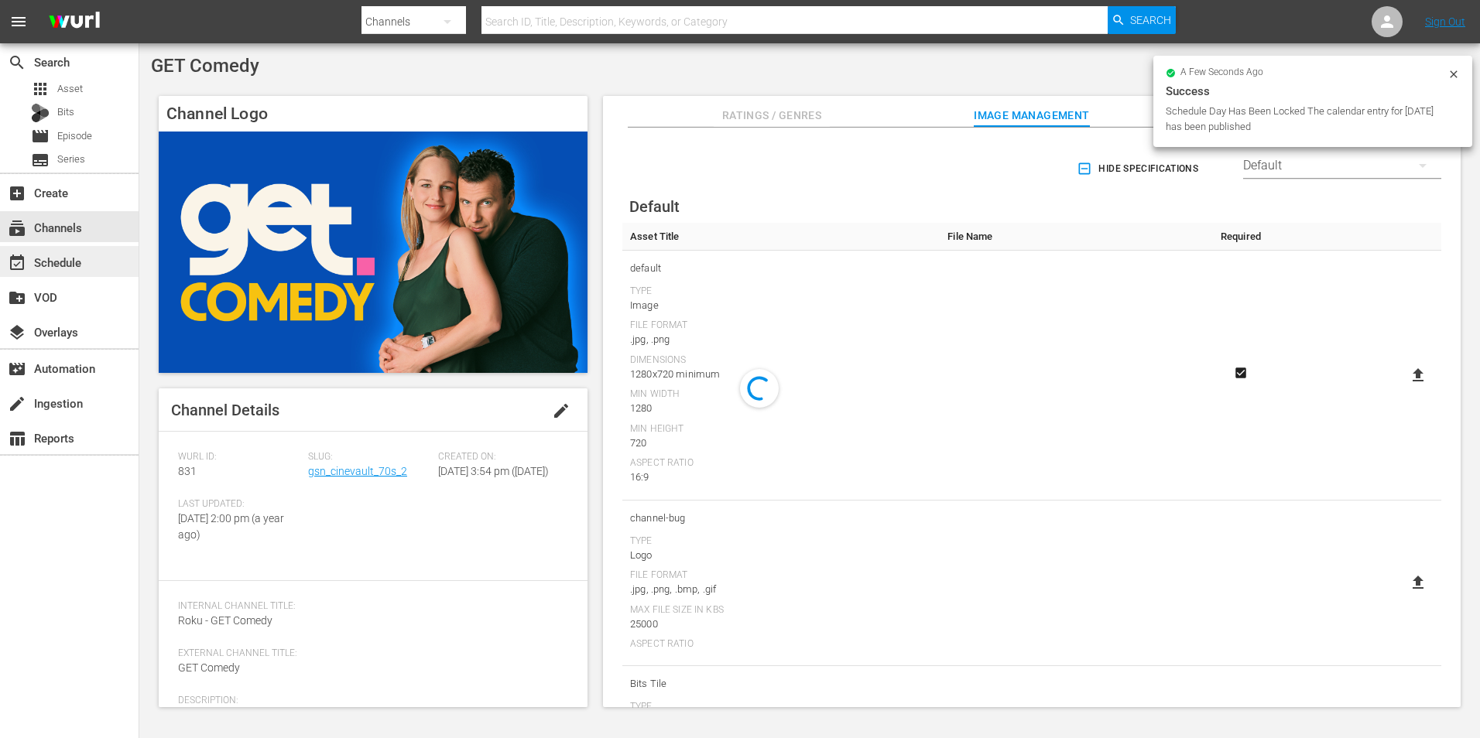
click at [86, 253] on div "event_available Schedule" at bounding box center [43, 260] width 87 height 14
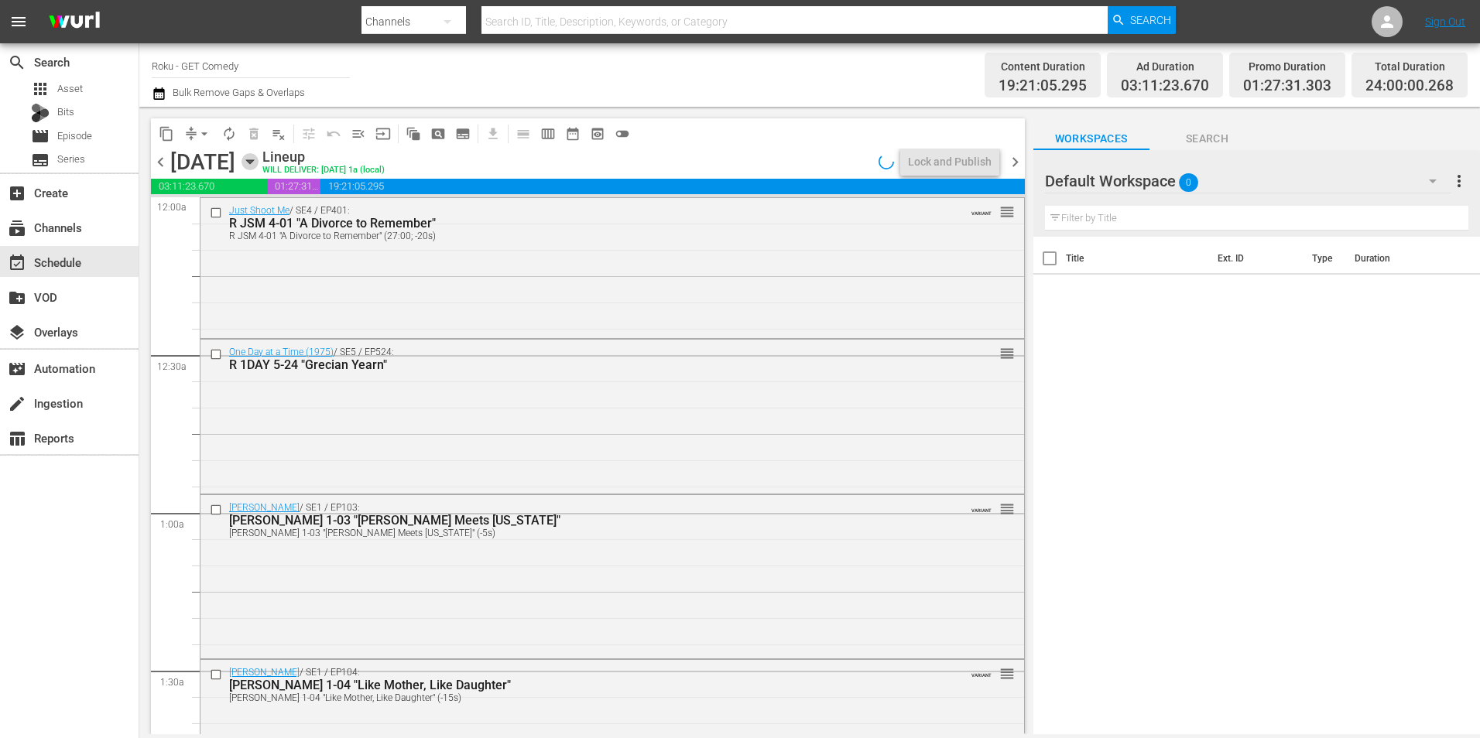
click at [253, 161] on icon "button" at bounding box center [249, 162] width 7 height 4
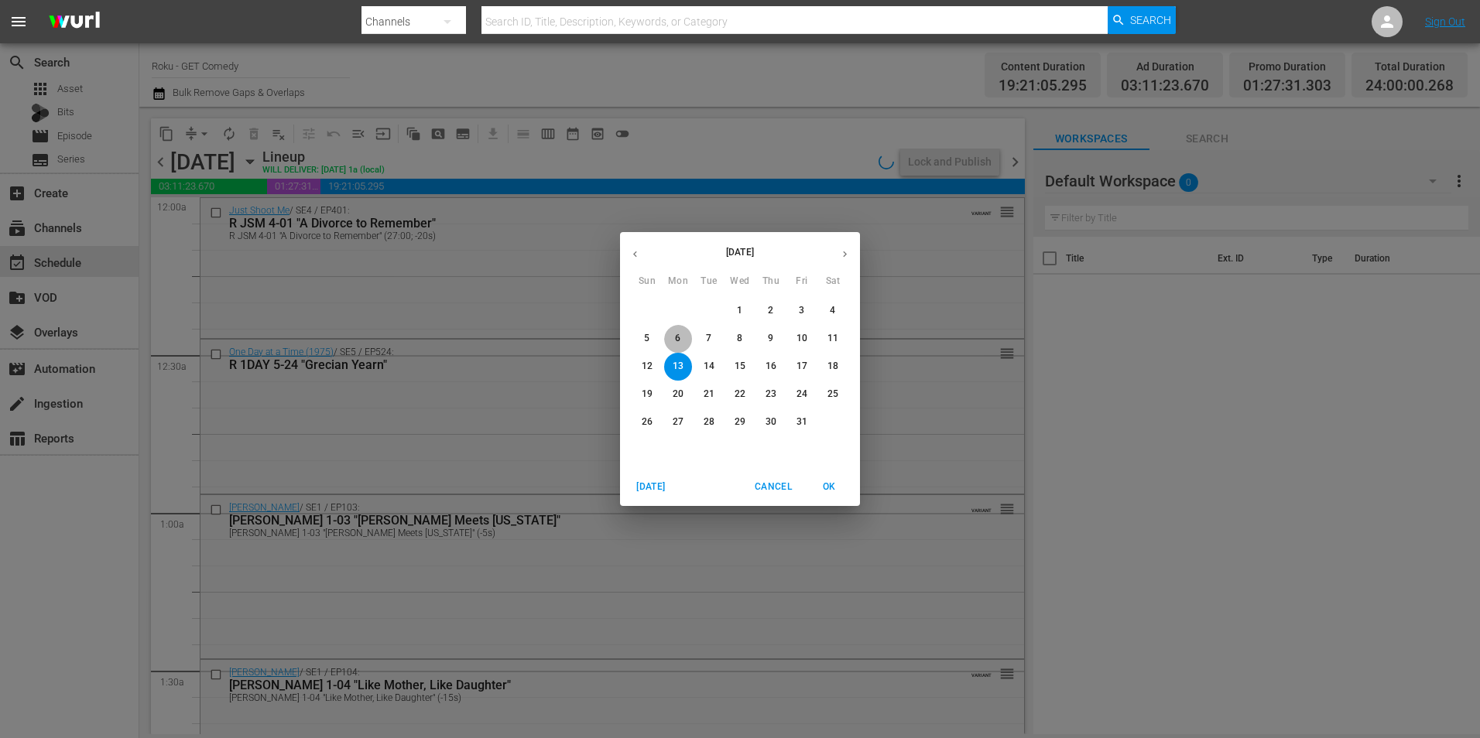
click at [676, 336] on p "6" at bounding box center [677, 338] width 5 height 13
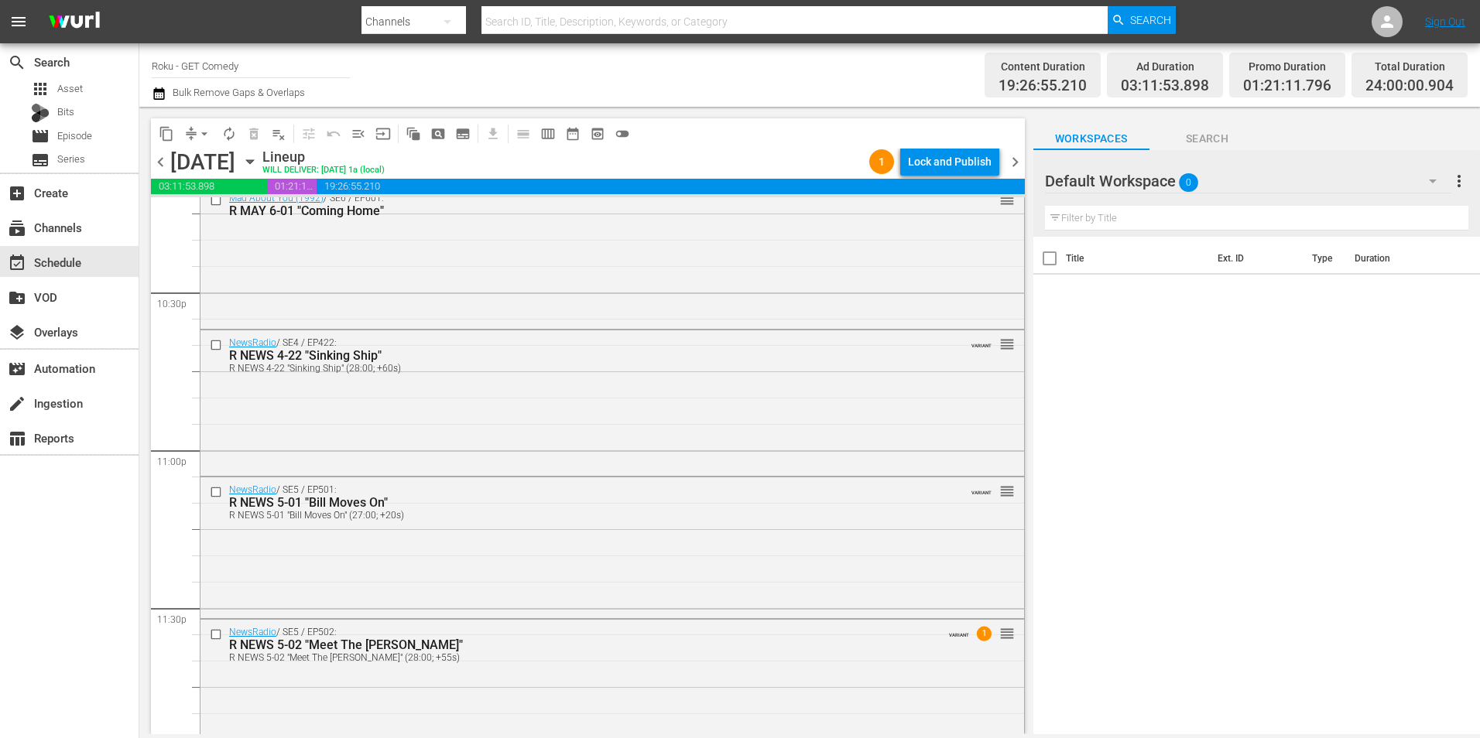
scroll to position [7042, 0]
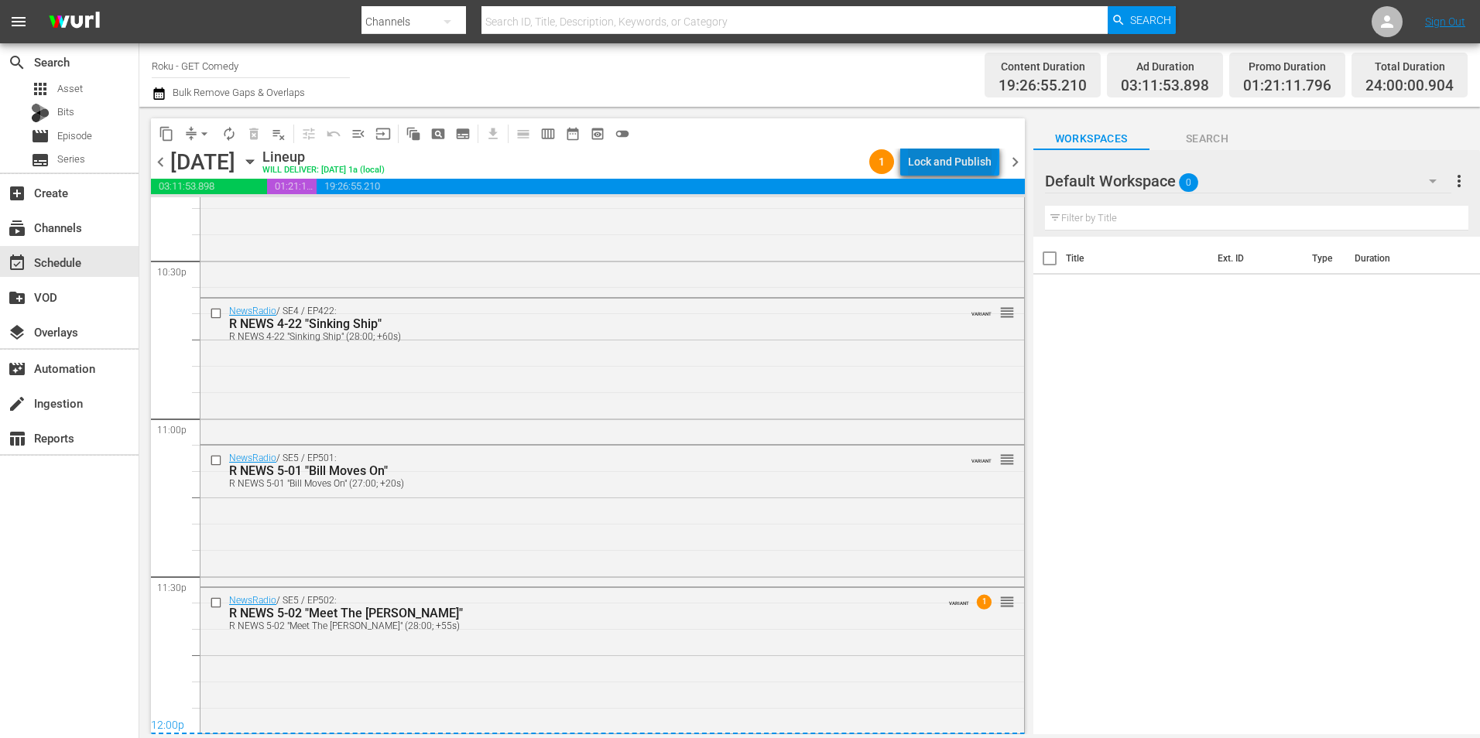
click at [955, 155] on div "Lock and Publish" at bounding box center [950, 162] width 84 height 28
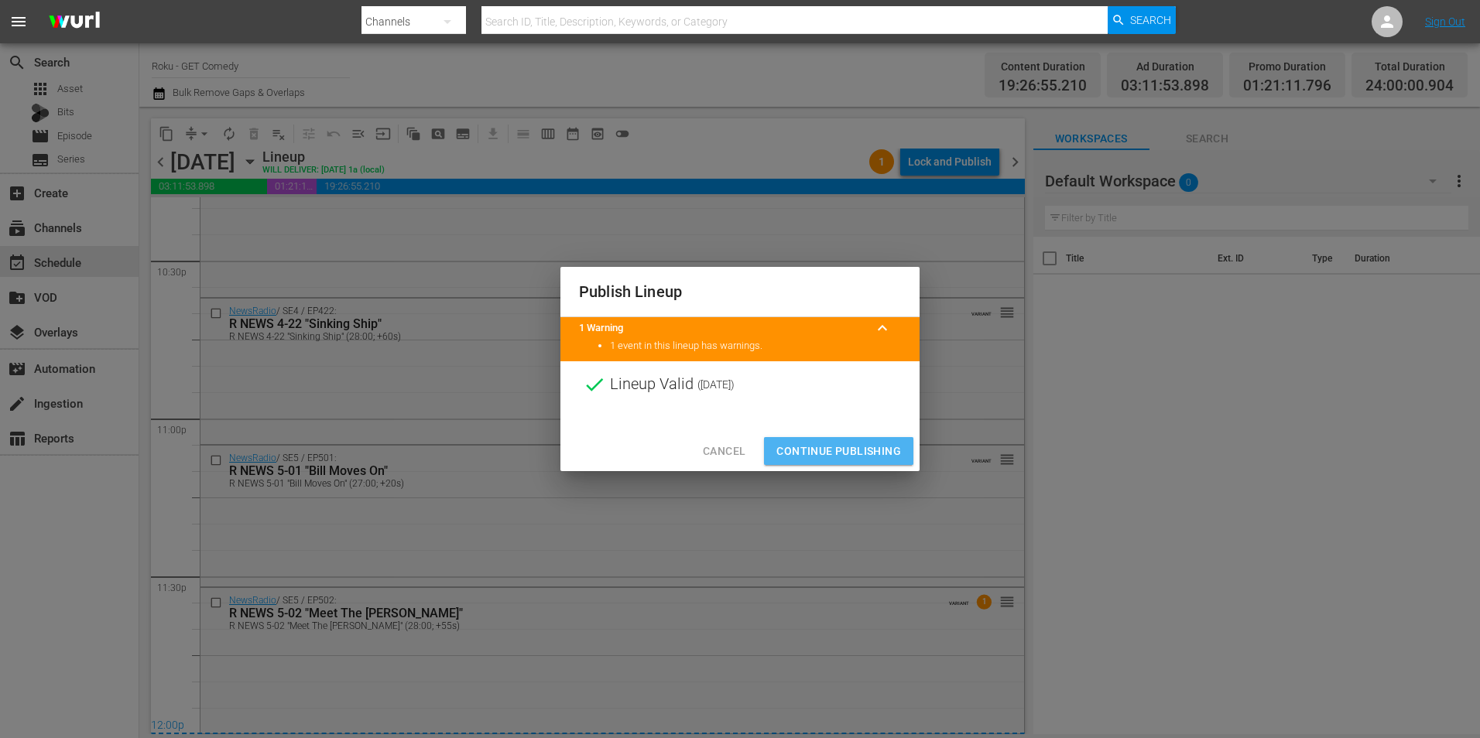
click at [807, 450] on span "Continue Publishing" at bounding box center [838, 451] width 125 height 19
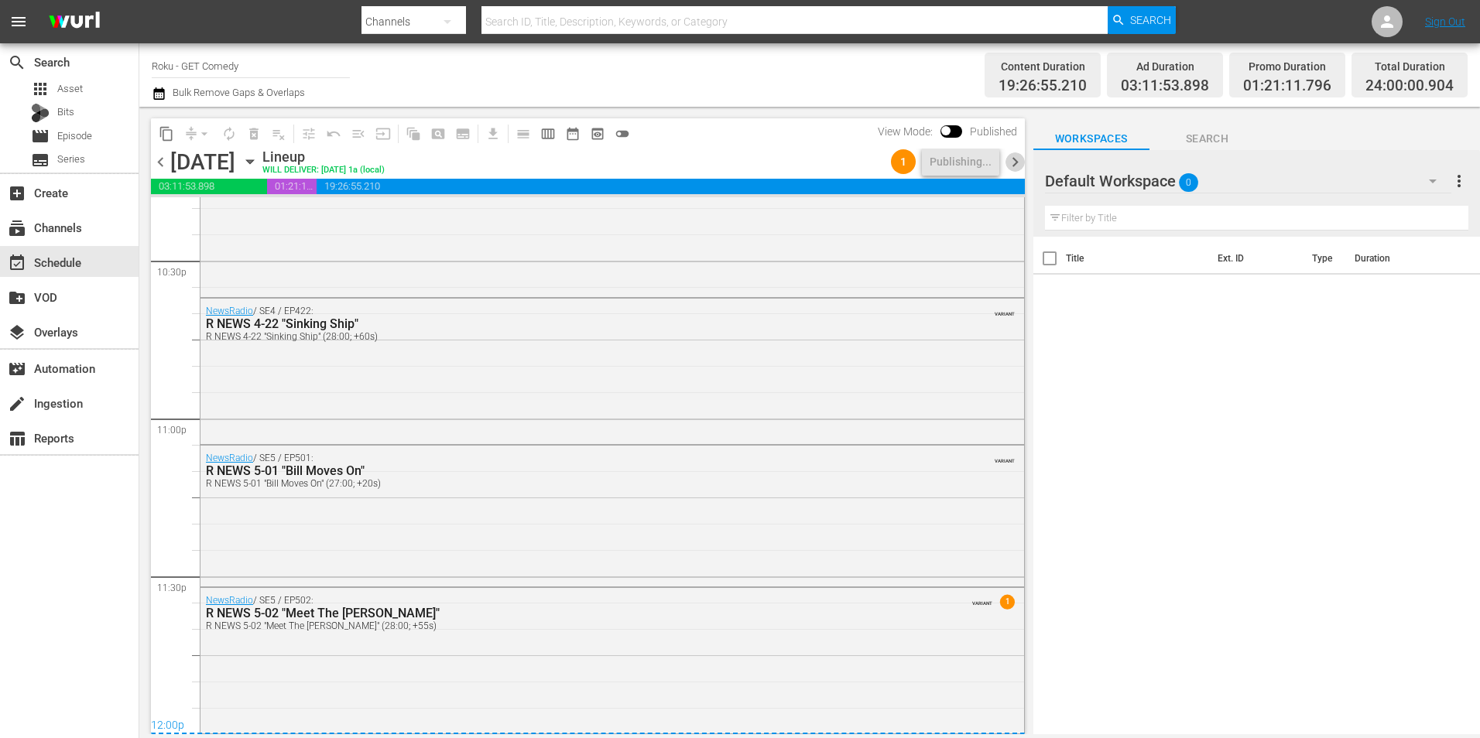
click at [984, 162] on span "chevron_right" at bounding box center [1014, 161] width 19 height 19
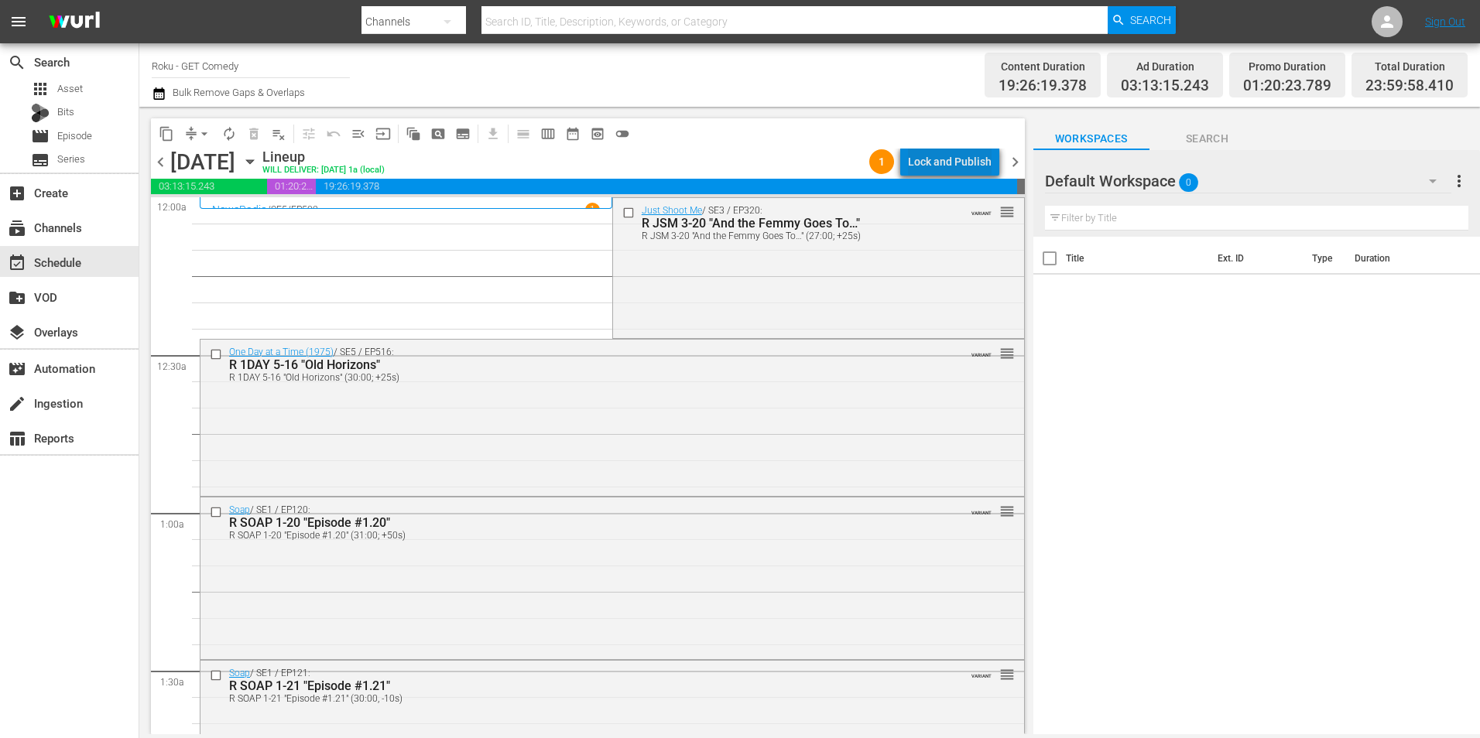
click at [981, 160] on div "Lock and Publish" at bounding box center [950, 162] width 84 height 28
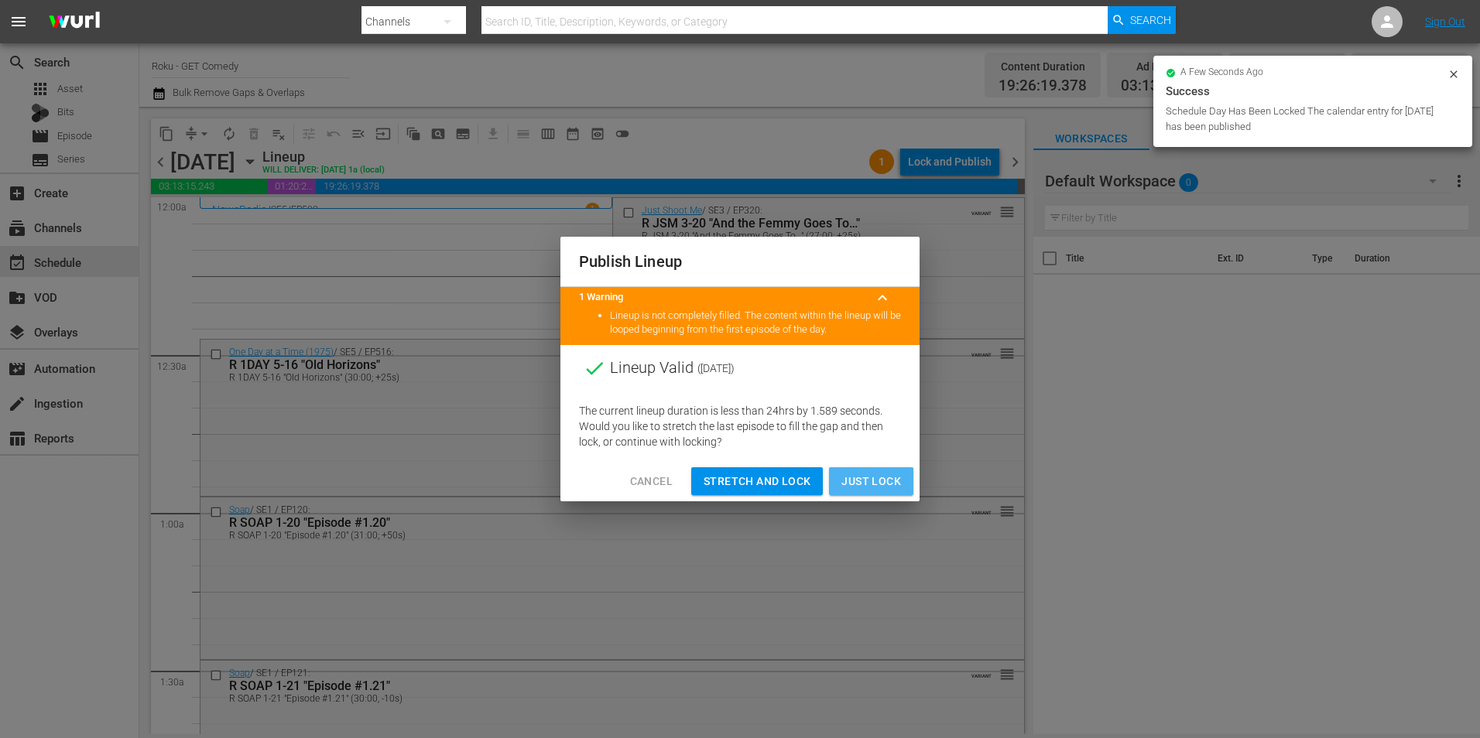
click at [868, 459] on span "Just Lock" at bounding box center [871, 481] width 60 height 19
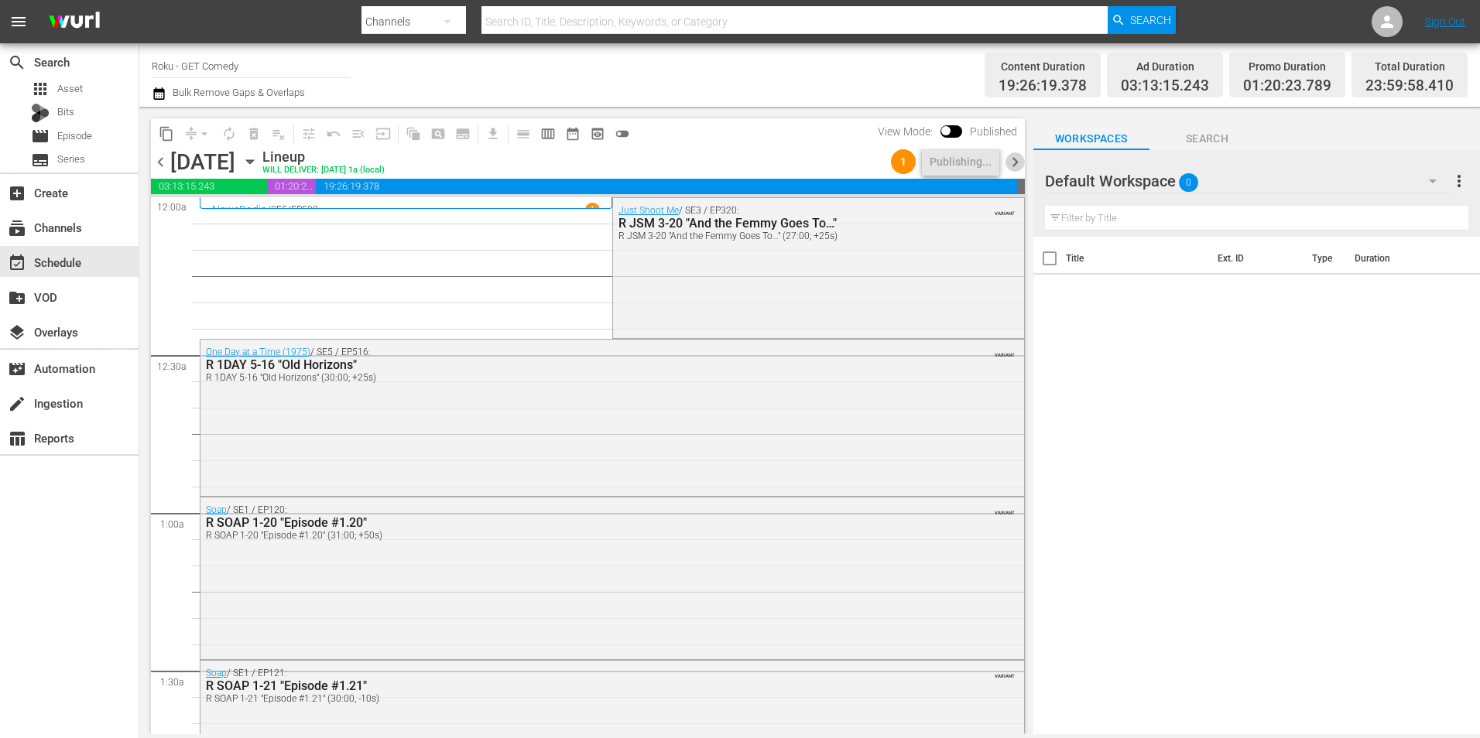
click at [984, 164] on span "chevron_right" at bounding box center [1014, 161] width 19 height 19
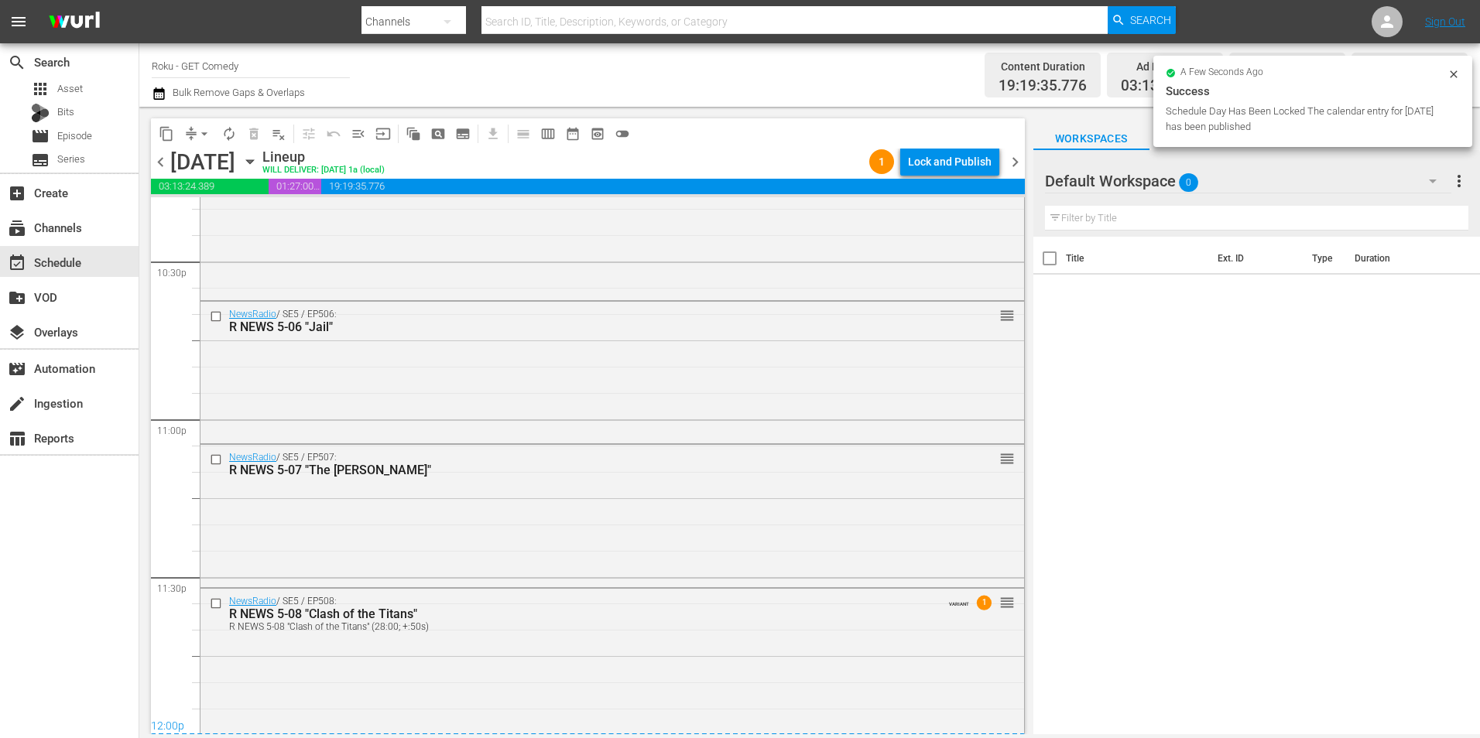
scroll to position [7042, 0]
click at [966, 156] on div "Lock and Publish" at bounding box center [950, 162] width 84 height 28
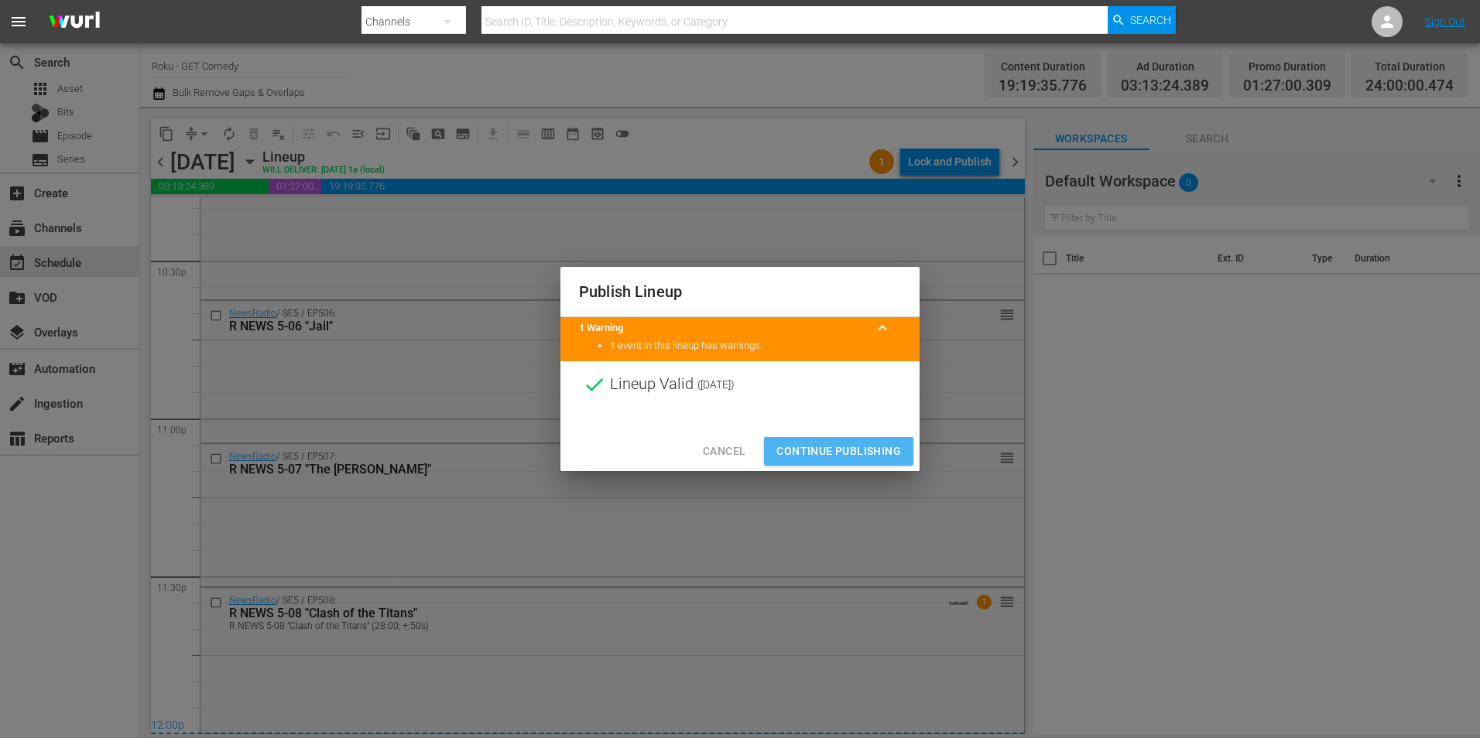
click at [866, 454] on span "Continue Publishing" at bounding box center [838, 451] width 125 height 19
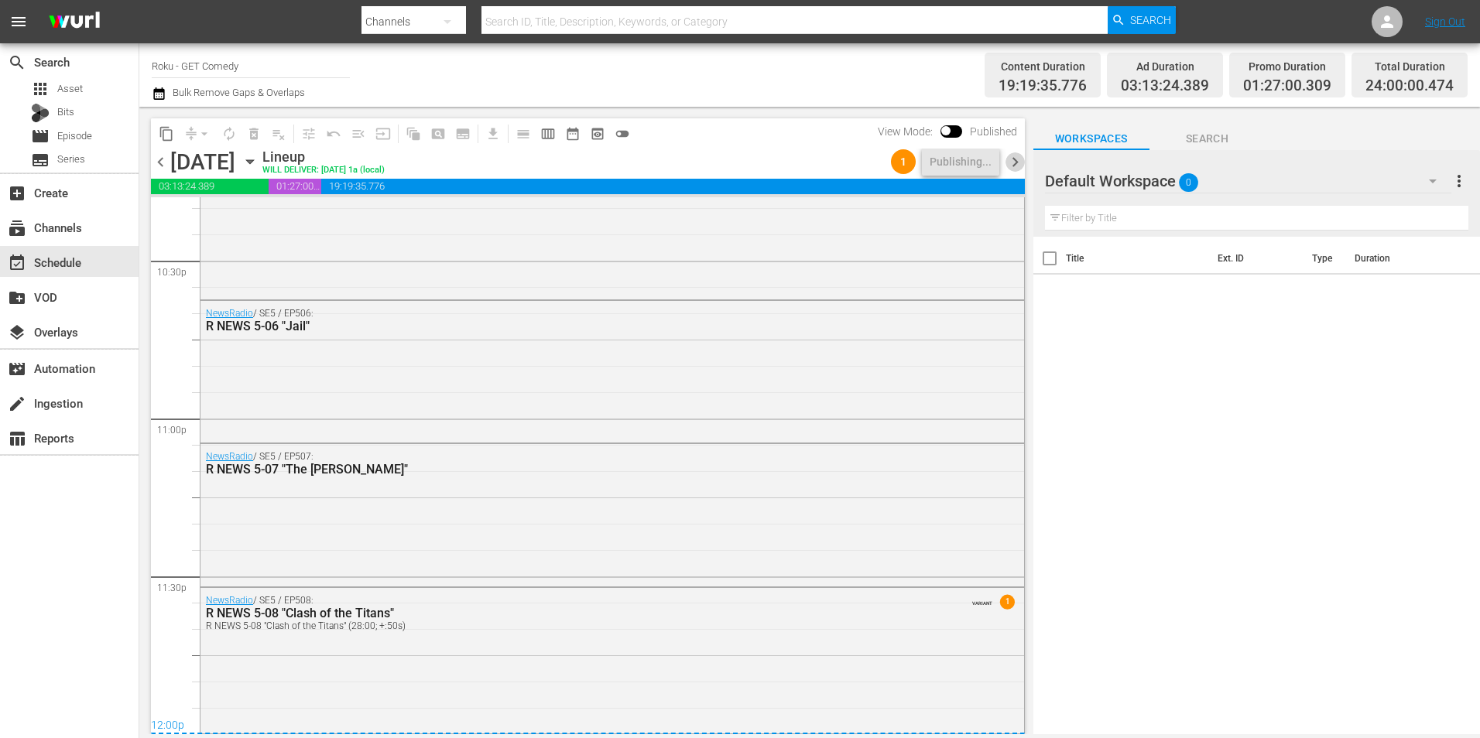
click at [984, 167] on span "chevron_right" at bounding box center [1014, 161] width 19 height 19
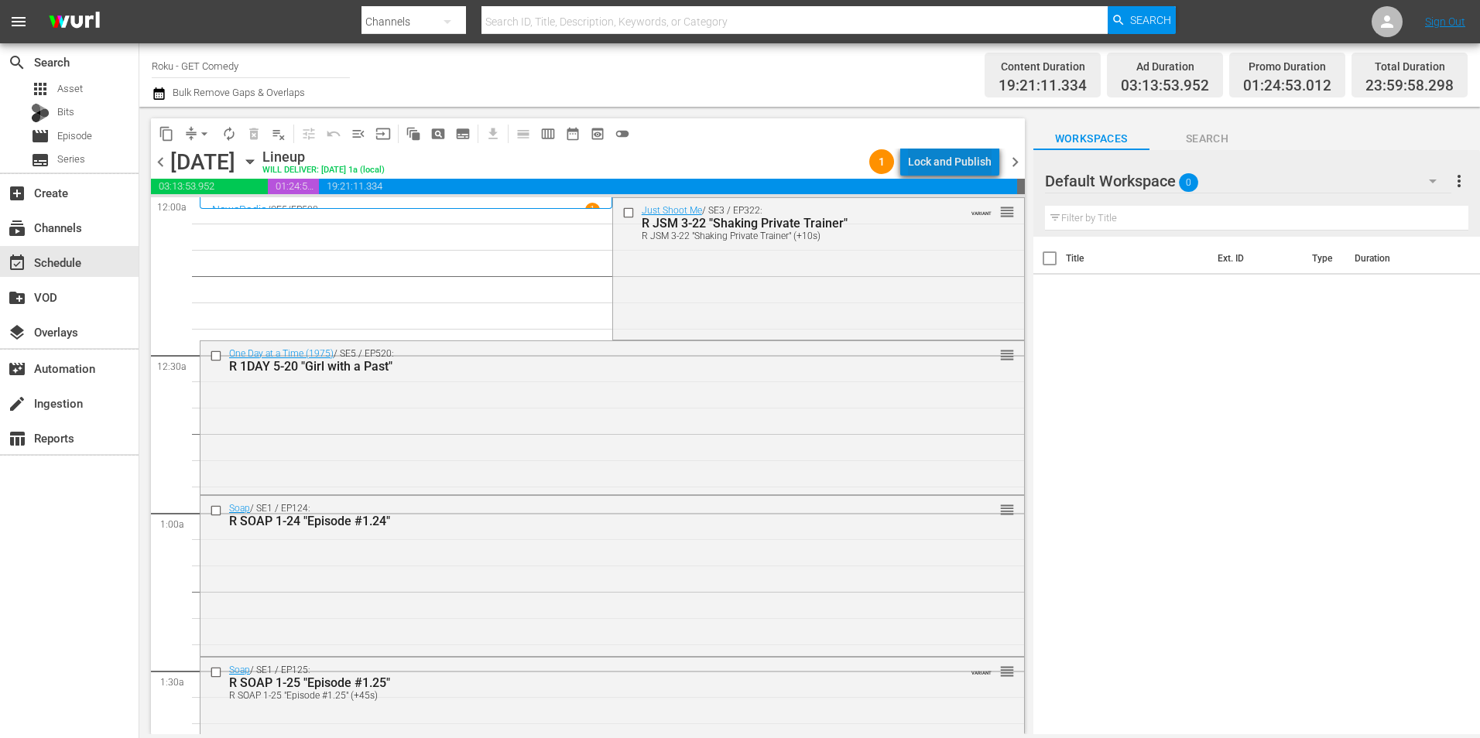
click at [974, 153] on div "Lock and Publish" at bounding box center [950, 162] width 84 height 28
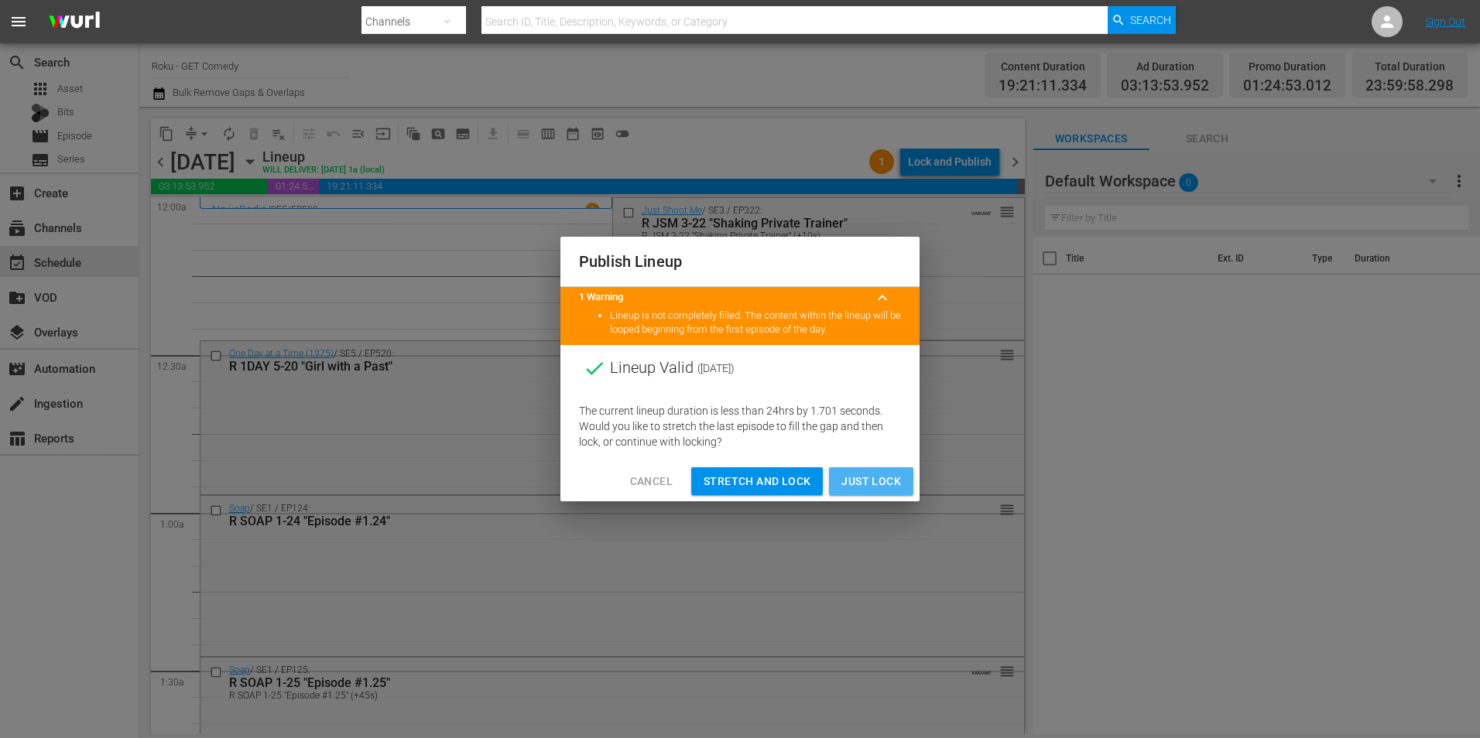
click at [872, 459] on span "Just Lock" at bounding box center [871, 481] width 60 height 19
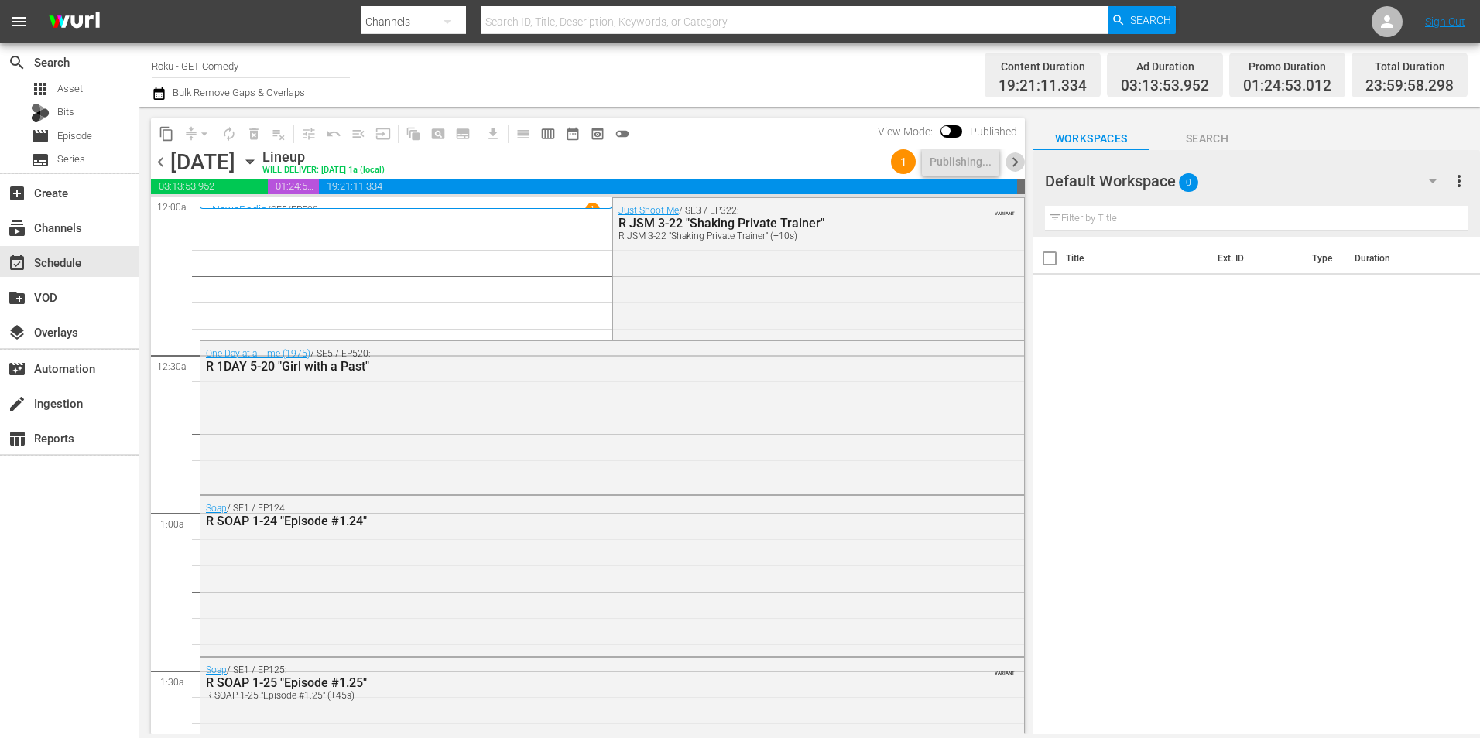
click at [984, 156] on span "chevron_right" at bounding box center [1014, 161] width 19 height 19
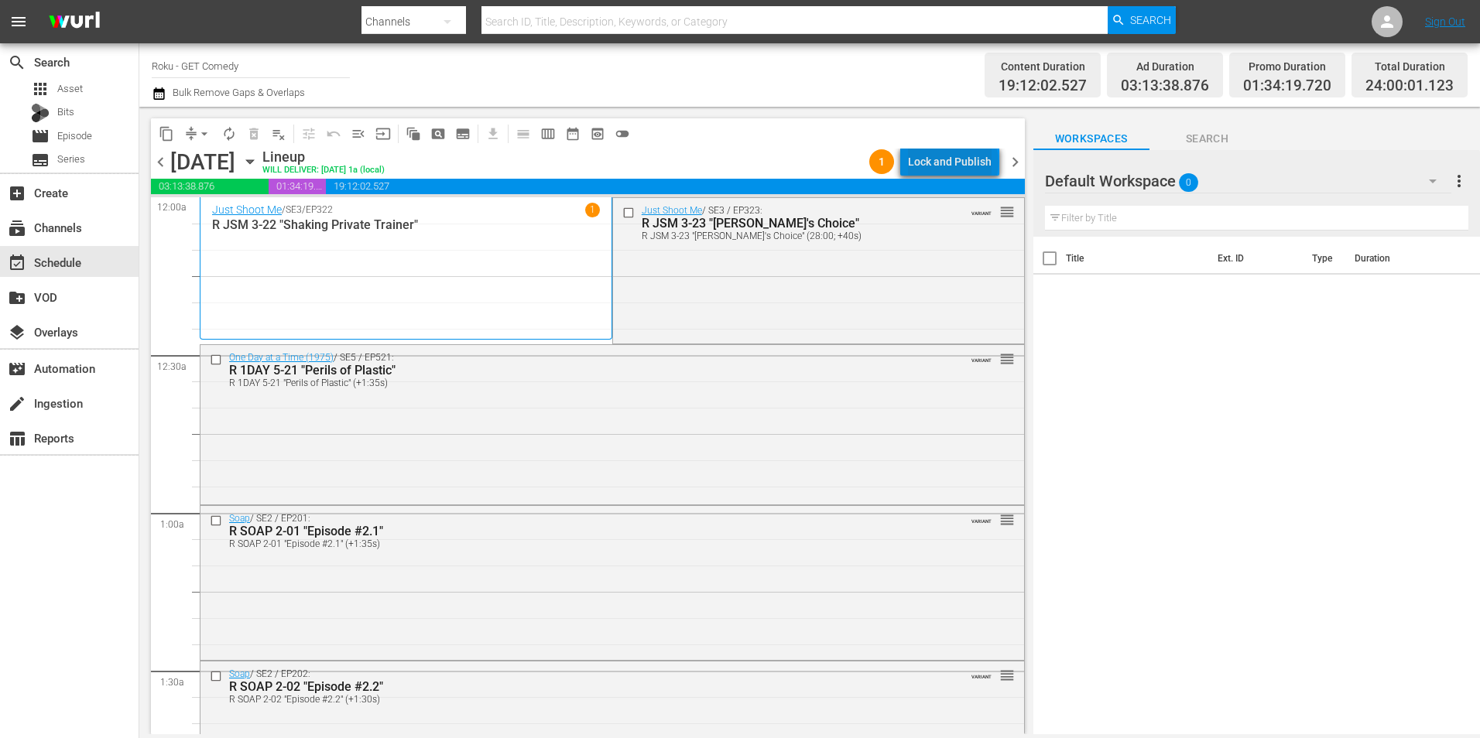
click at [957, 163] on div "Lock and Publish" at bounding box center [950, 162] width 84 height 28
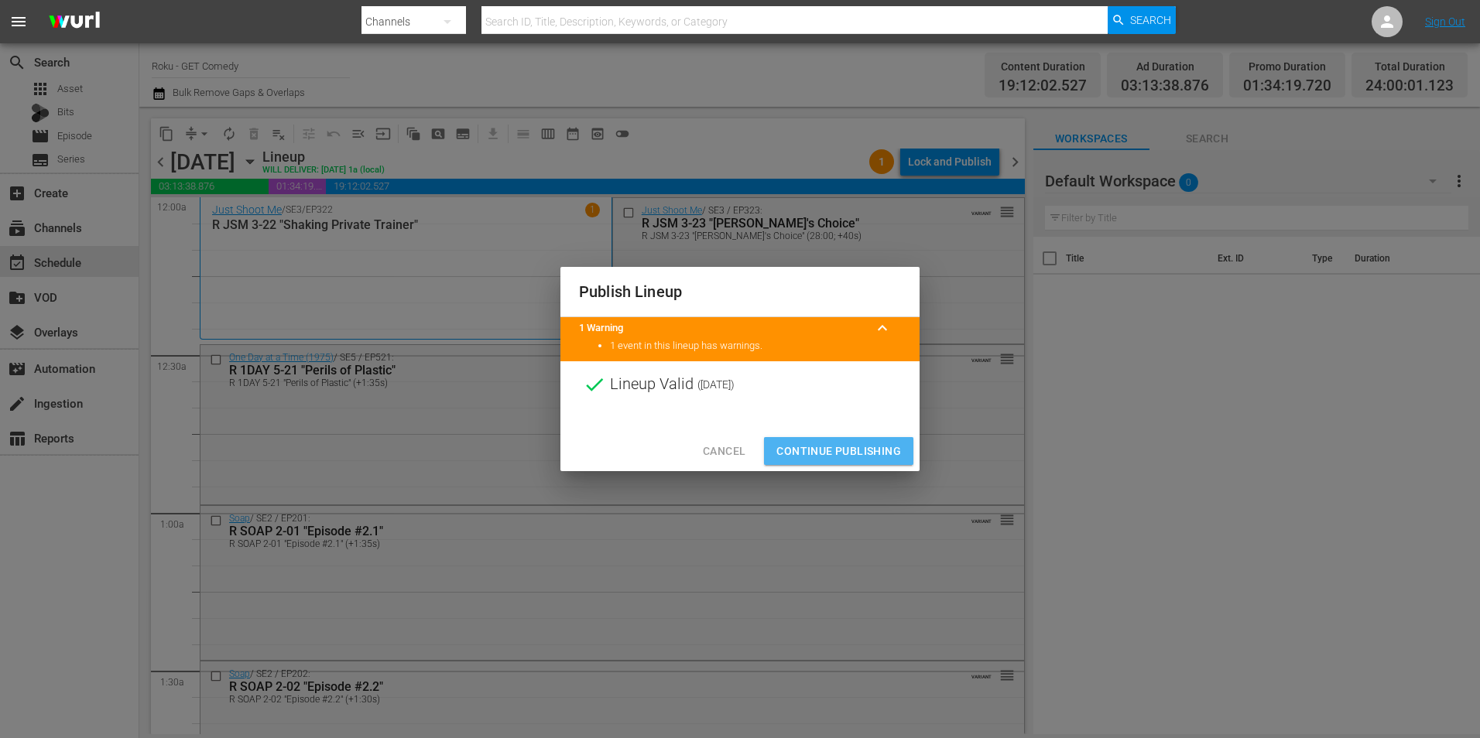
click at [854, 457] on span "Continue Publishing" at bounding box center [838, 451] width 125 height 19
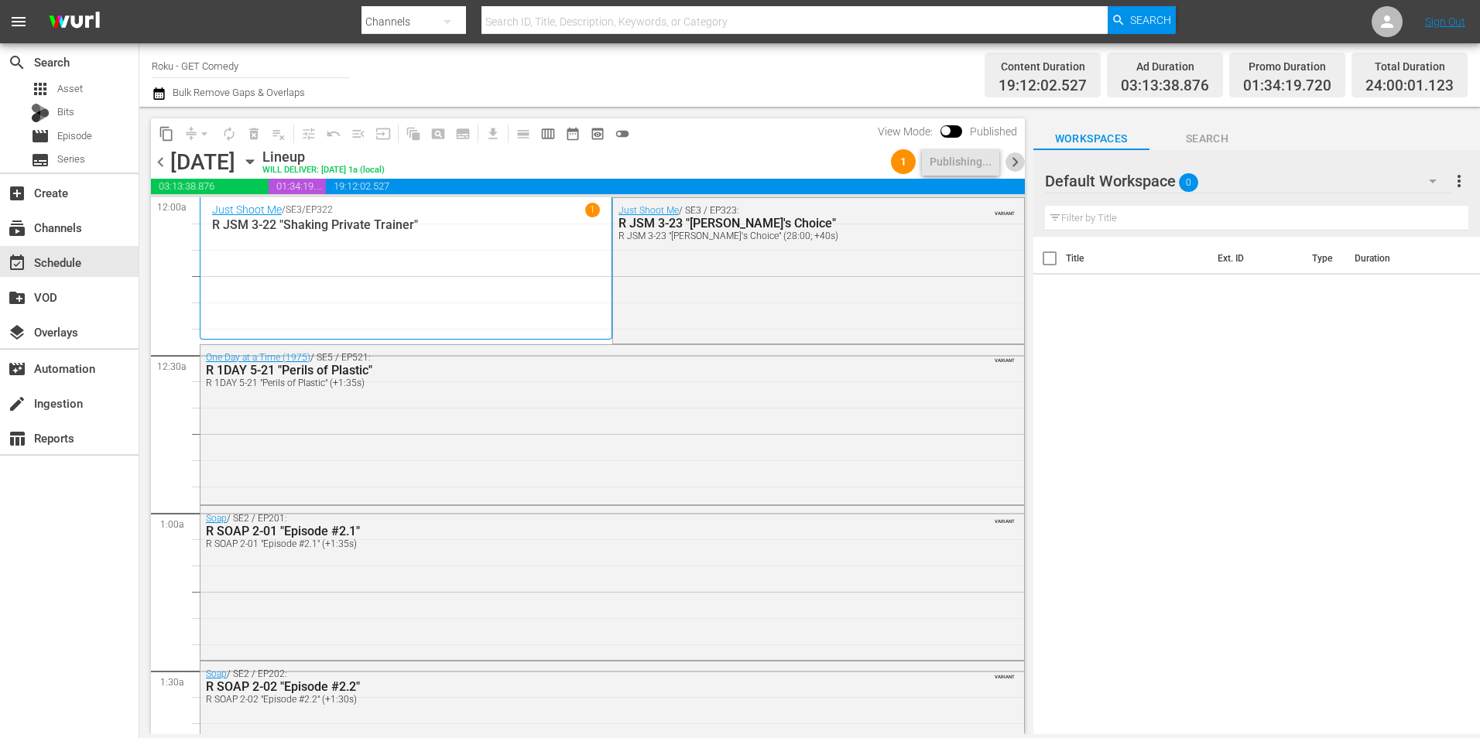
click at [984, 159] on span "chevron_right" at bounding box center [1014, 161] width 19 height 19
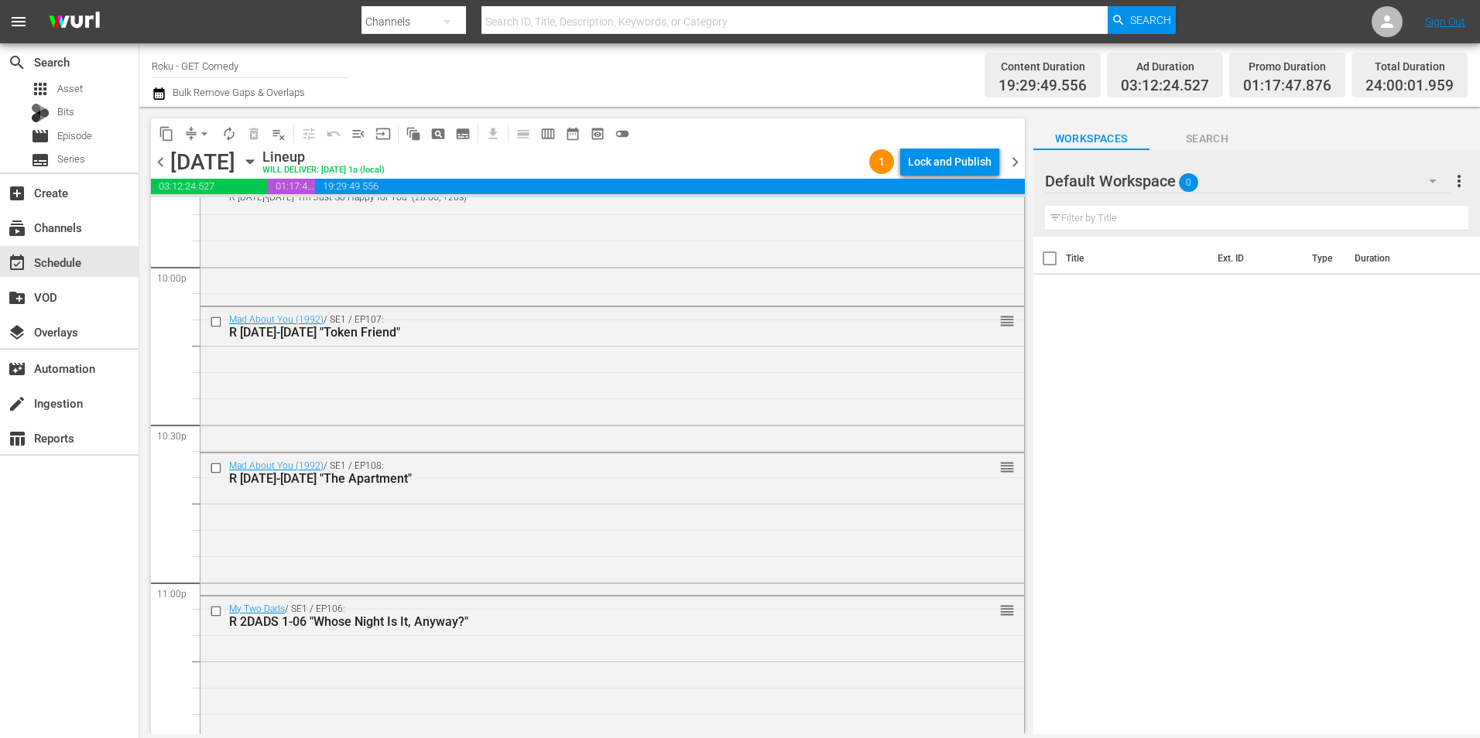
scroll to position [7042, 0]
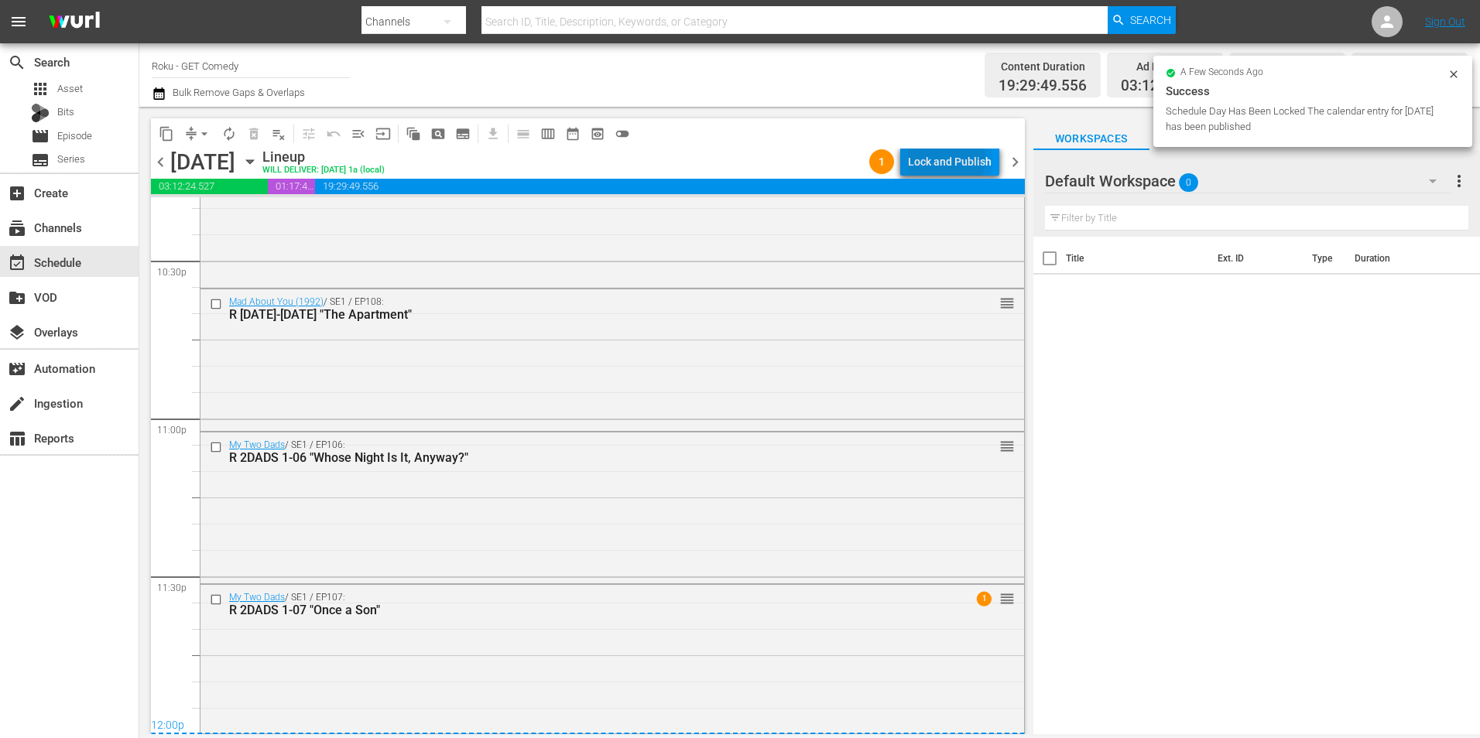
click at [939, 158] on div "Lock and Publish" at bounding box center [950, 162] width 84 height 28
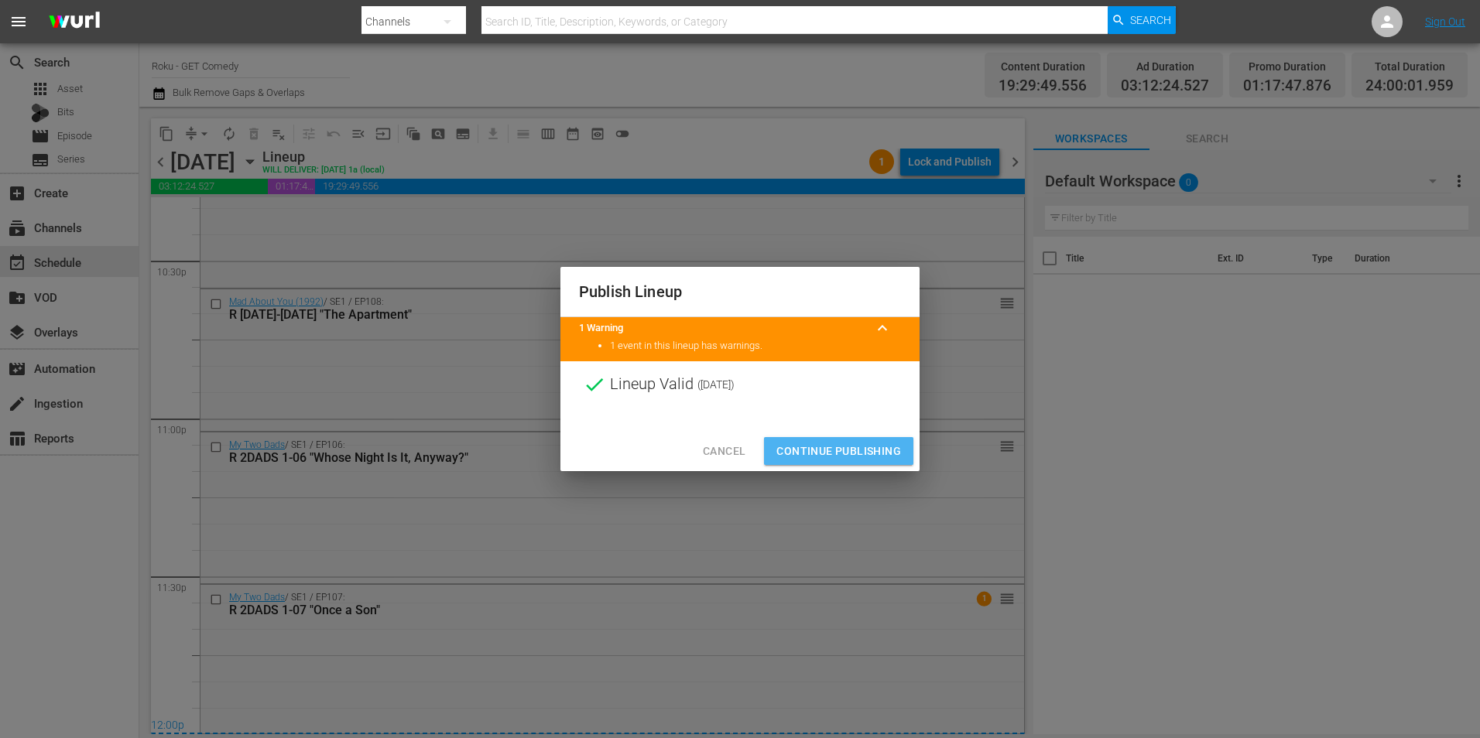
click at [823, 448] on span "Continue Publishing" at bounding box center [838, 451] width 125 height 19
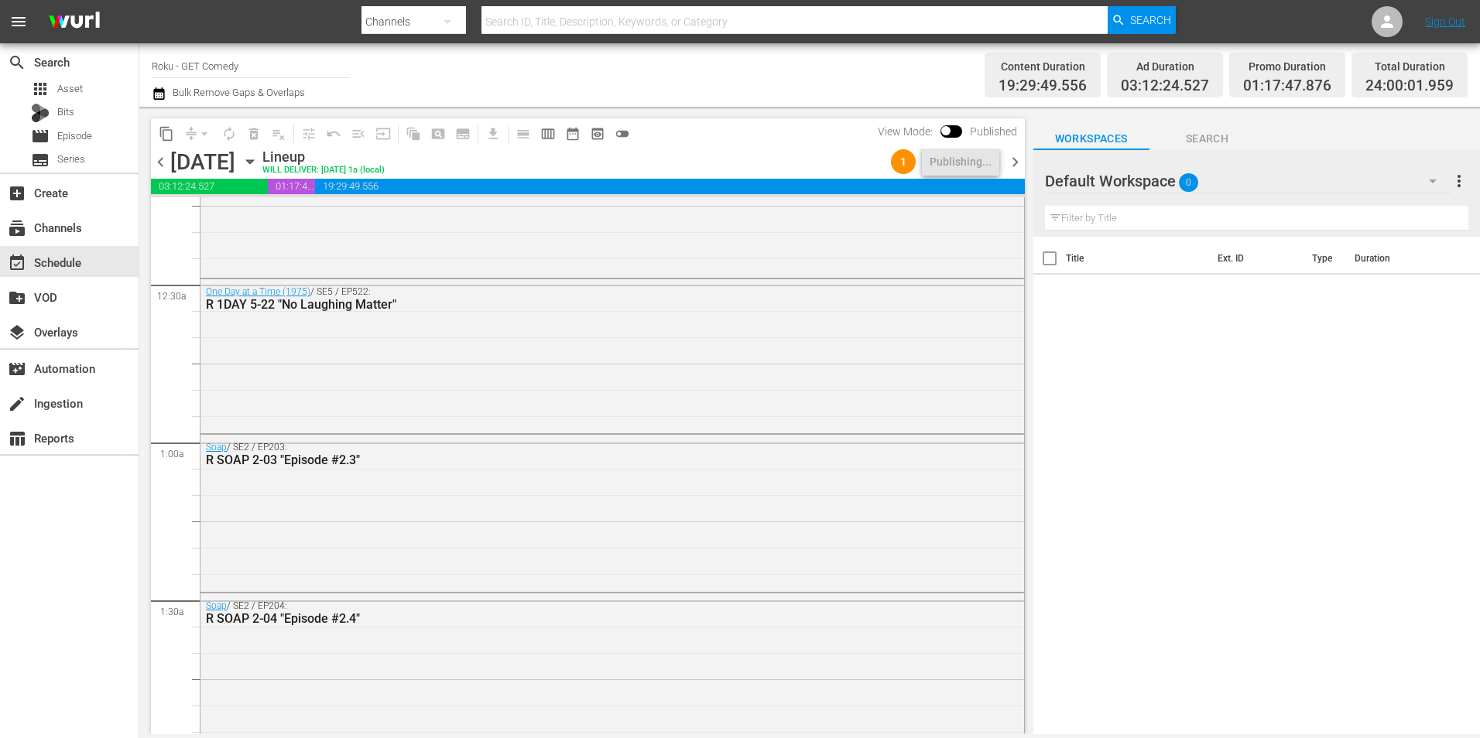
scroll to position [0, 0]
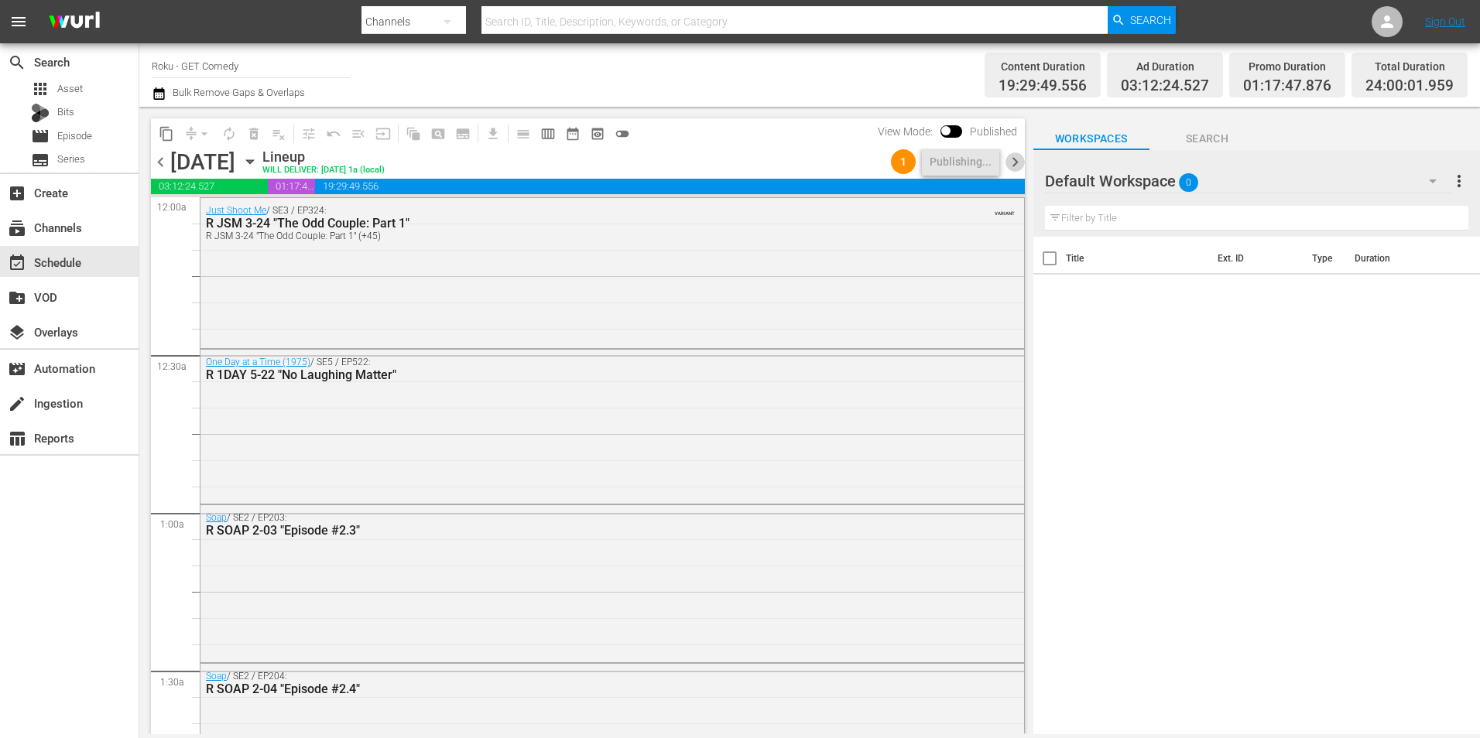
click at [1007, 163] on span "chevron_right" at bounding box center [1014, 161] width 19 height 19
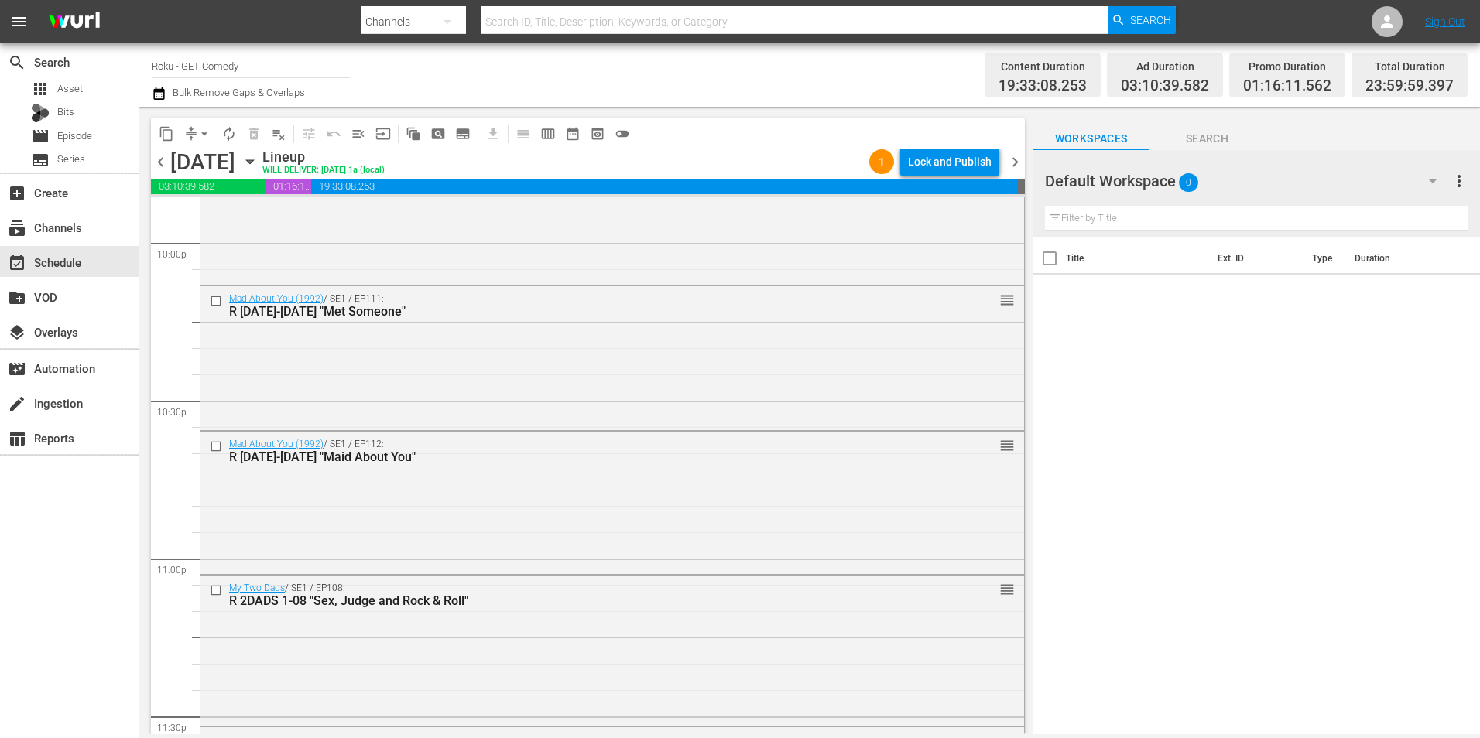
scroll to position [7042, 0]
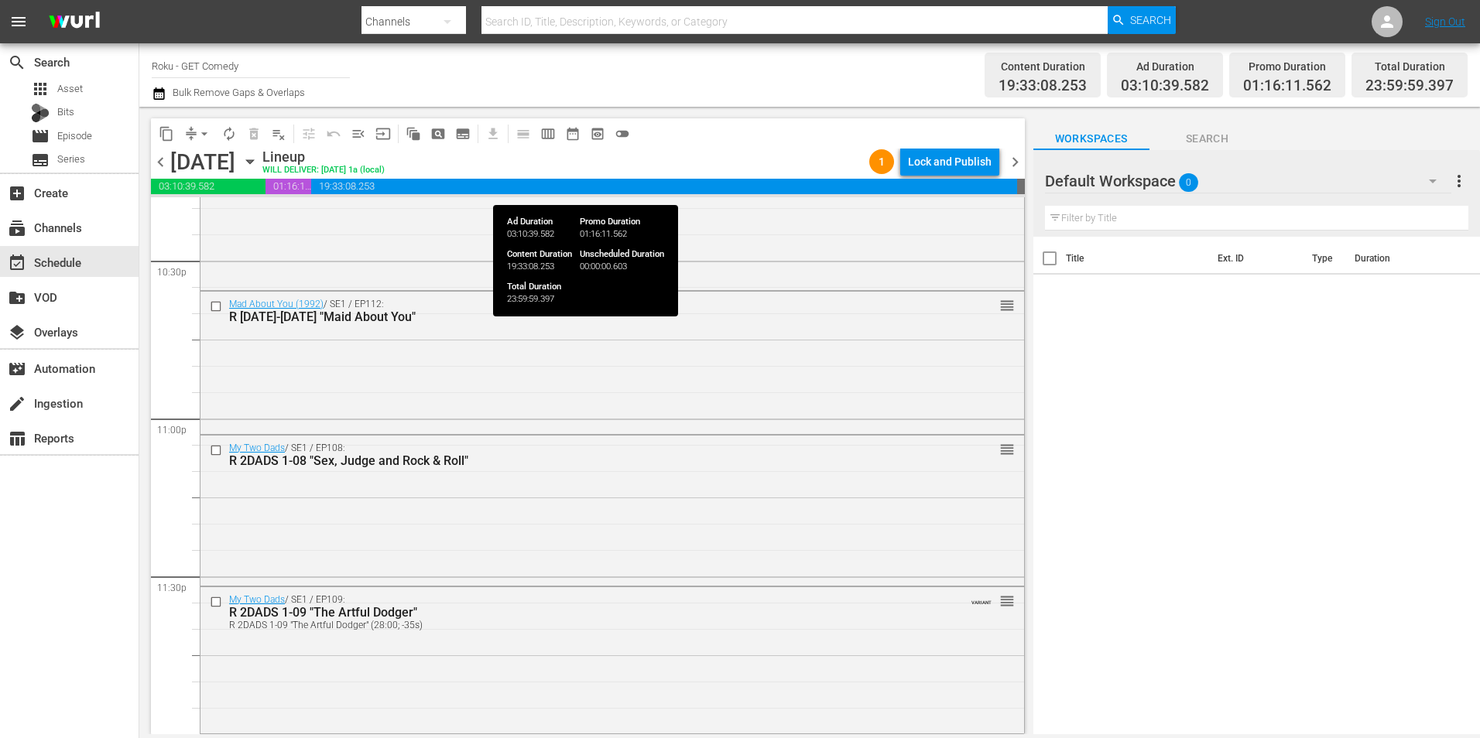
click at [950, 183] on span "19:33:08.253" at bounding box center [663, 186] width 705 height 15
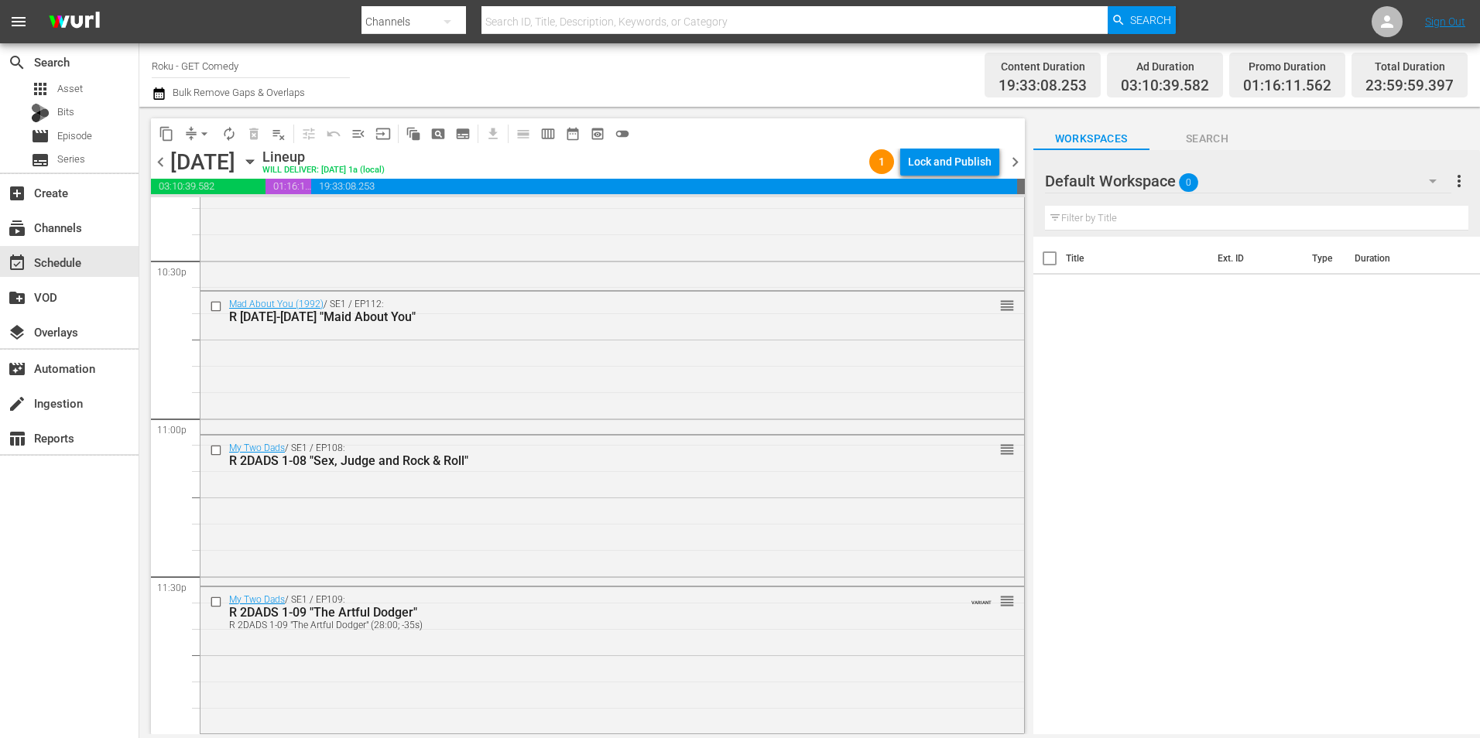
click at [968, 102] on div "Content Duration 19:33:08.253 Ad Duration 03:10:39.582 Promo Duration 01:16:11.…" at bounding box center [1168, 75] width 598 height 56
click at [944, 161] on div "Lock and Publish" at bounding box center [950, 162] width 84 height 28
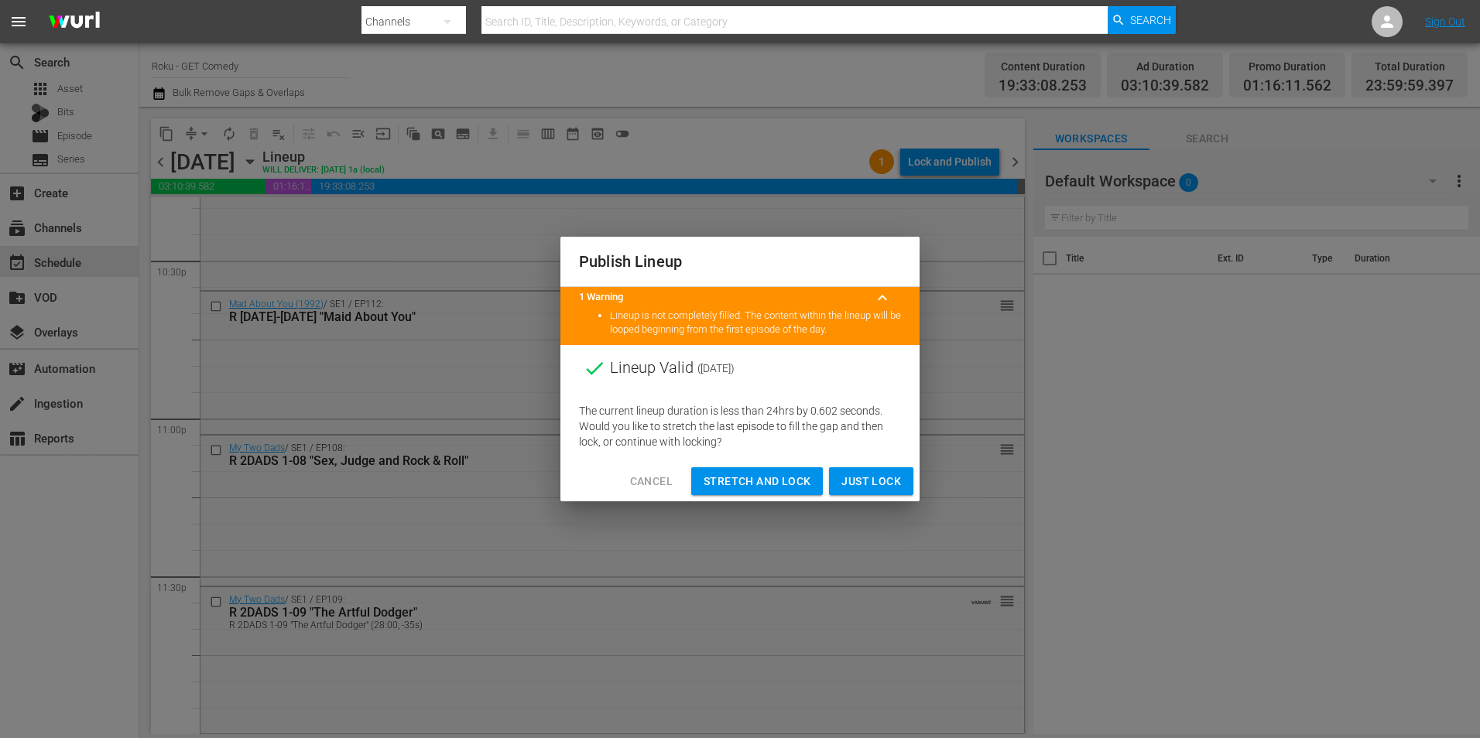
click at [865, 475] on span "Just Lock" at bounding box center [871, 481] width 60 height 19
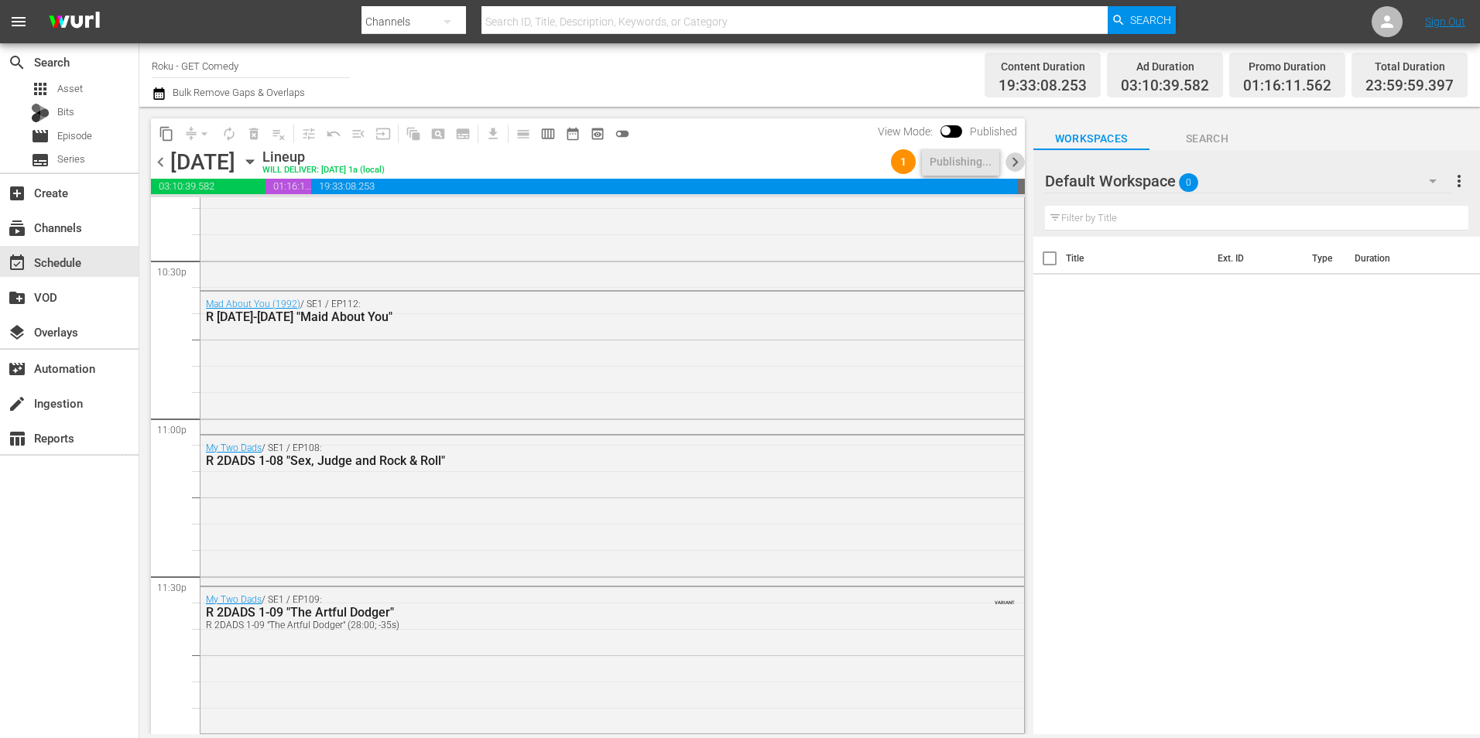
click at [1016, 165] on span "chevron_right" at bounding box center [1014, 161] width 19 height 19
